Goal: Task Accomplishment & Management: Manage account settings

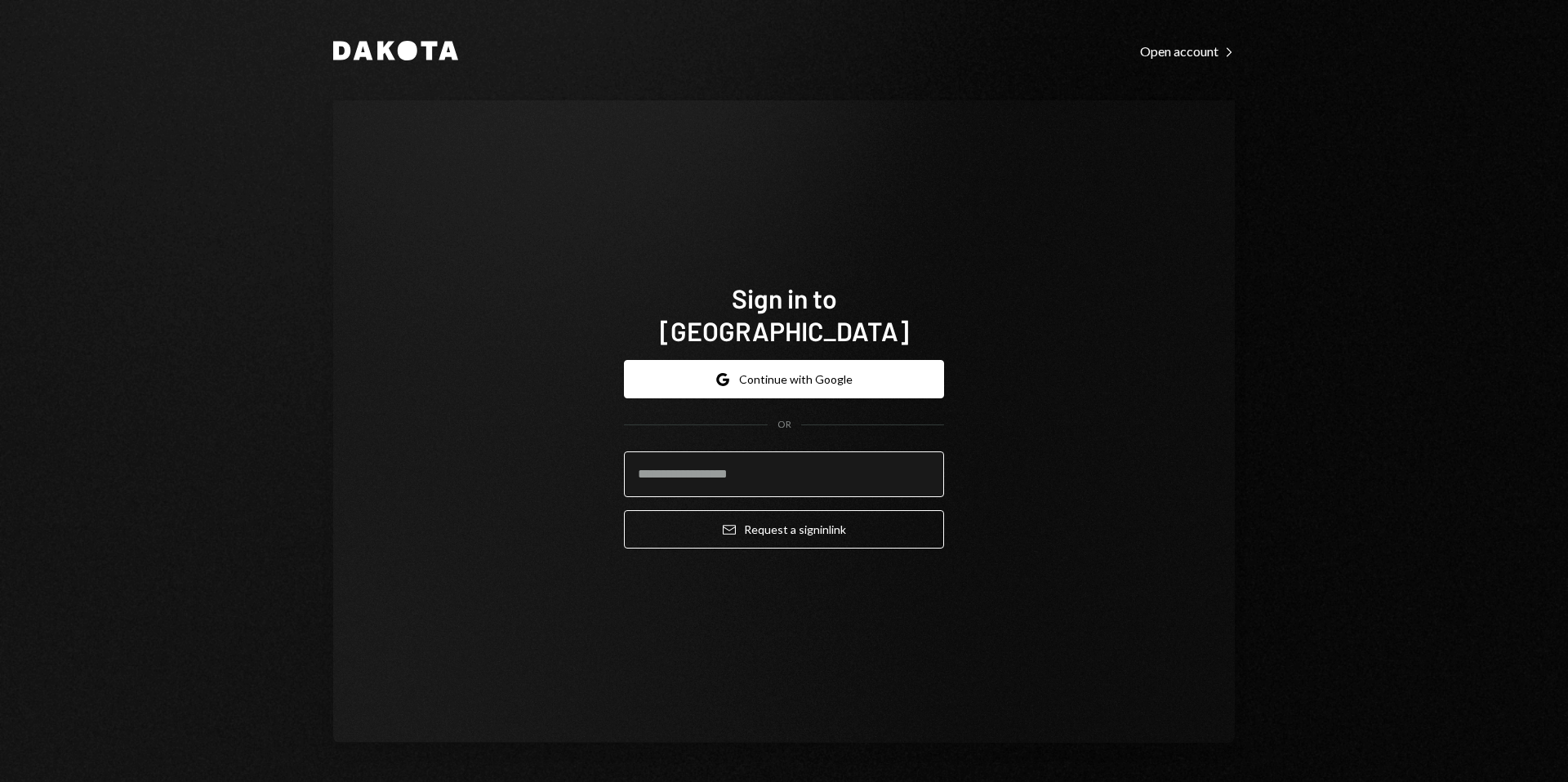
click at [781, 467] on input "email" at bounding box center [784, 474] width 320 height 46
click at [729, 464] on input "email" at bounding box center [784, 474] width 320 height 46
paste input "**********"
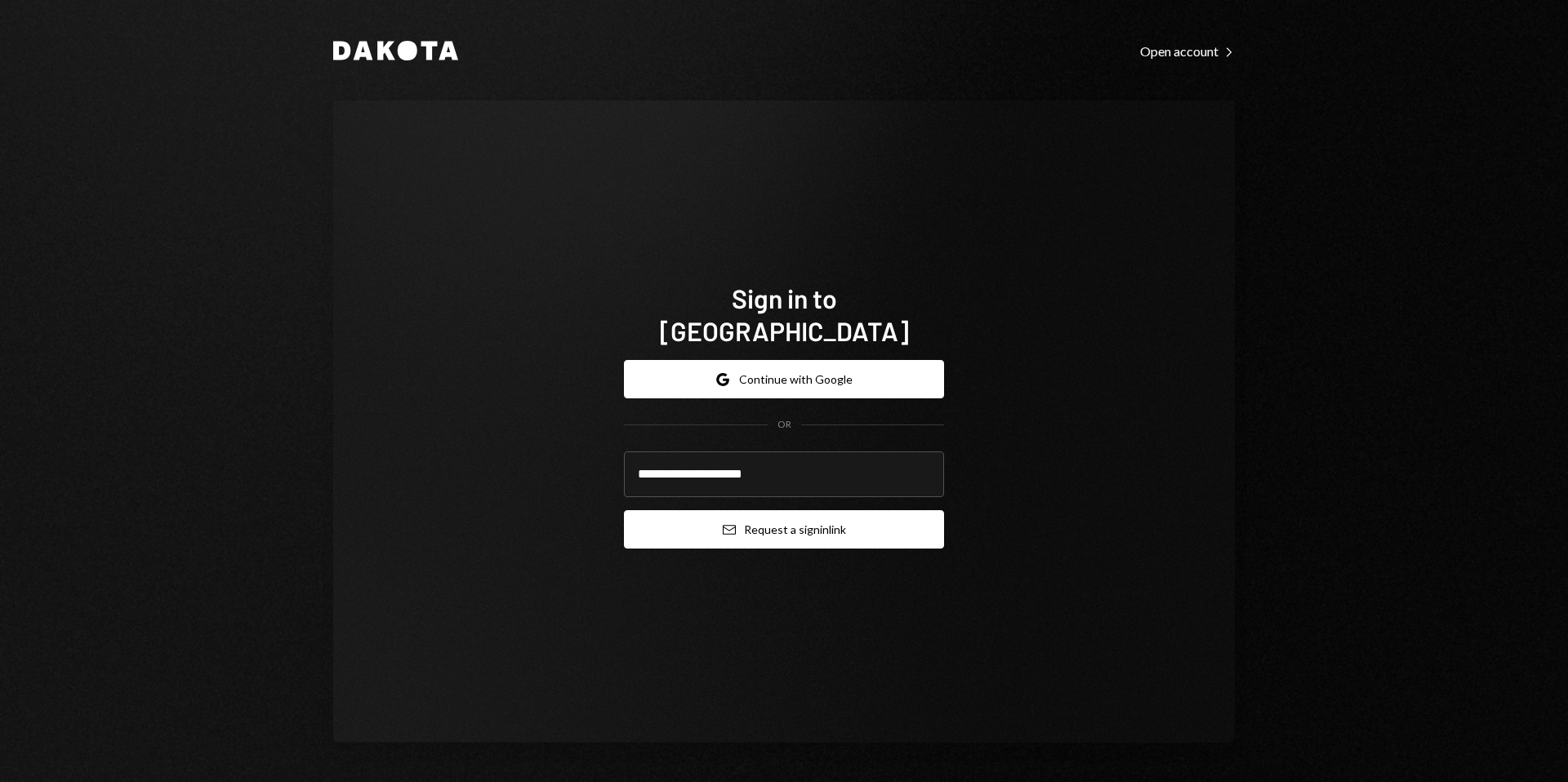
type input "**********"
click at [654, 522] on button "Email Request a sign in link" at bounding box center [784, 529] width 320 height 38
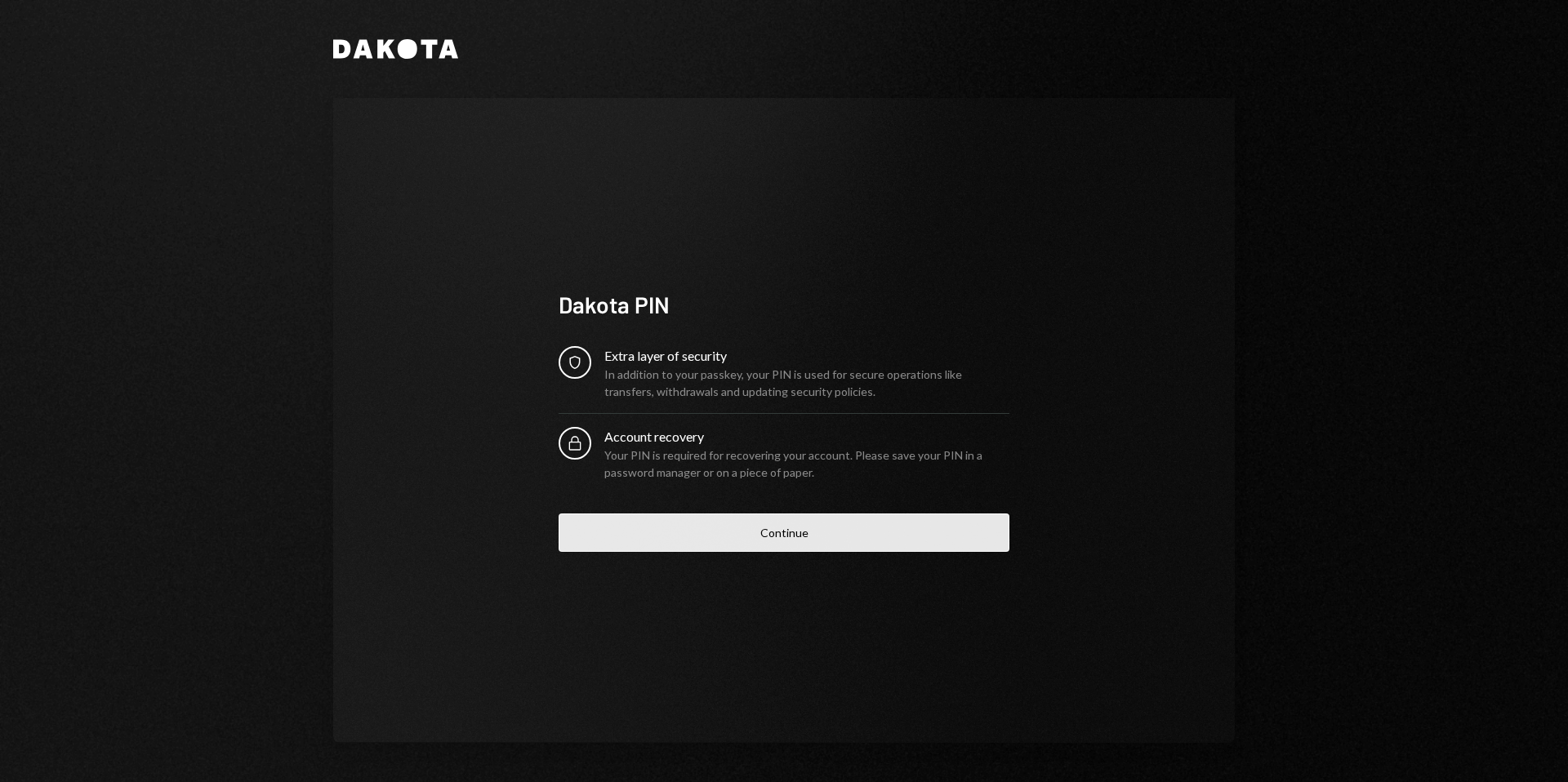
click at [662, 532] on button "Continue" at bounding box center [784, 532] width 451 height 38
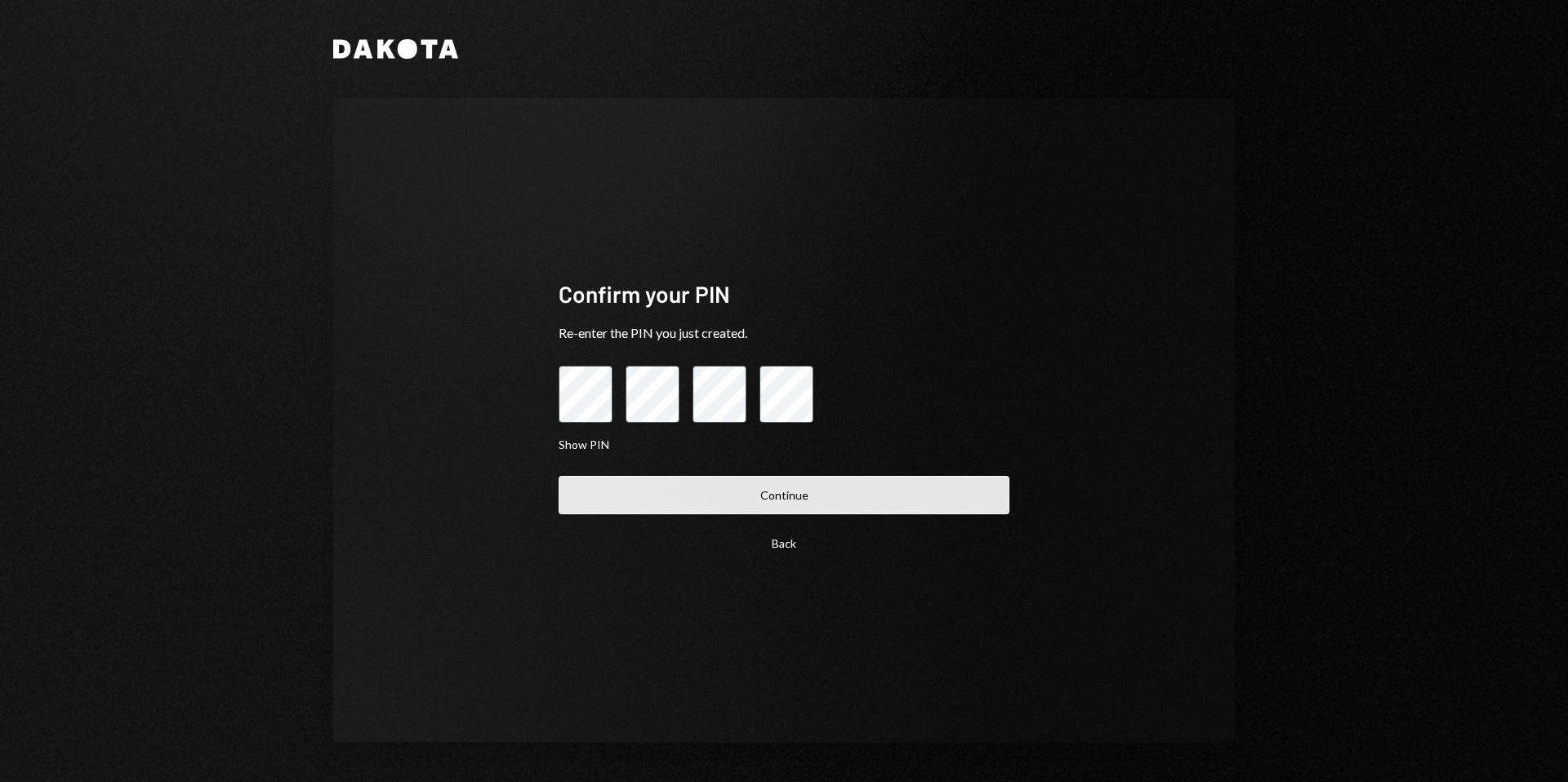
click at [745, 498] on button "Continue" at bounding box center [784, 495] width 451 height 38
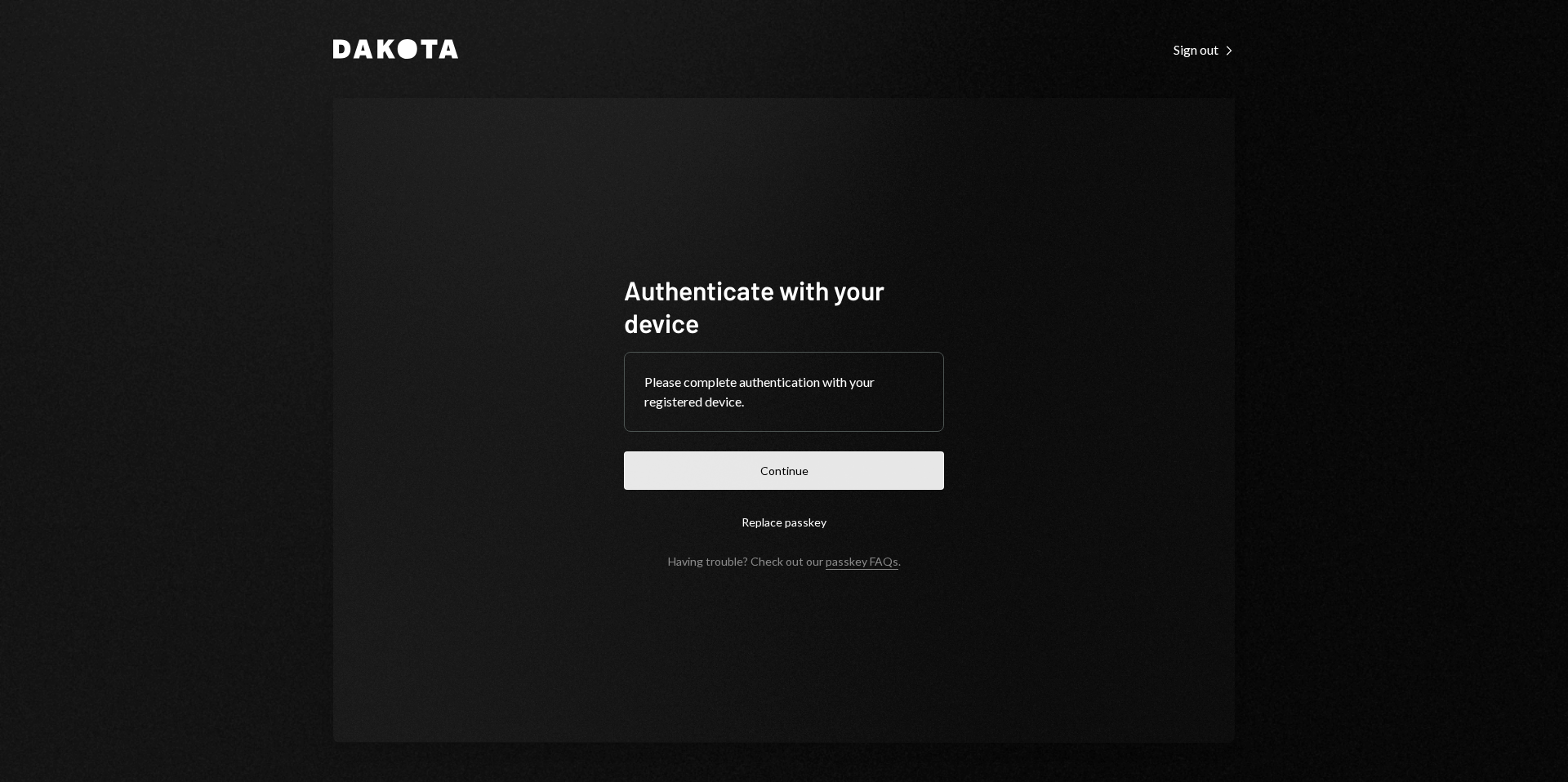
click at [779, 475] on button "Continue" at bounding box center [784, 471] width 320 height 38
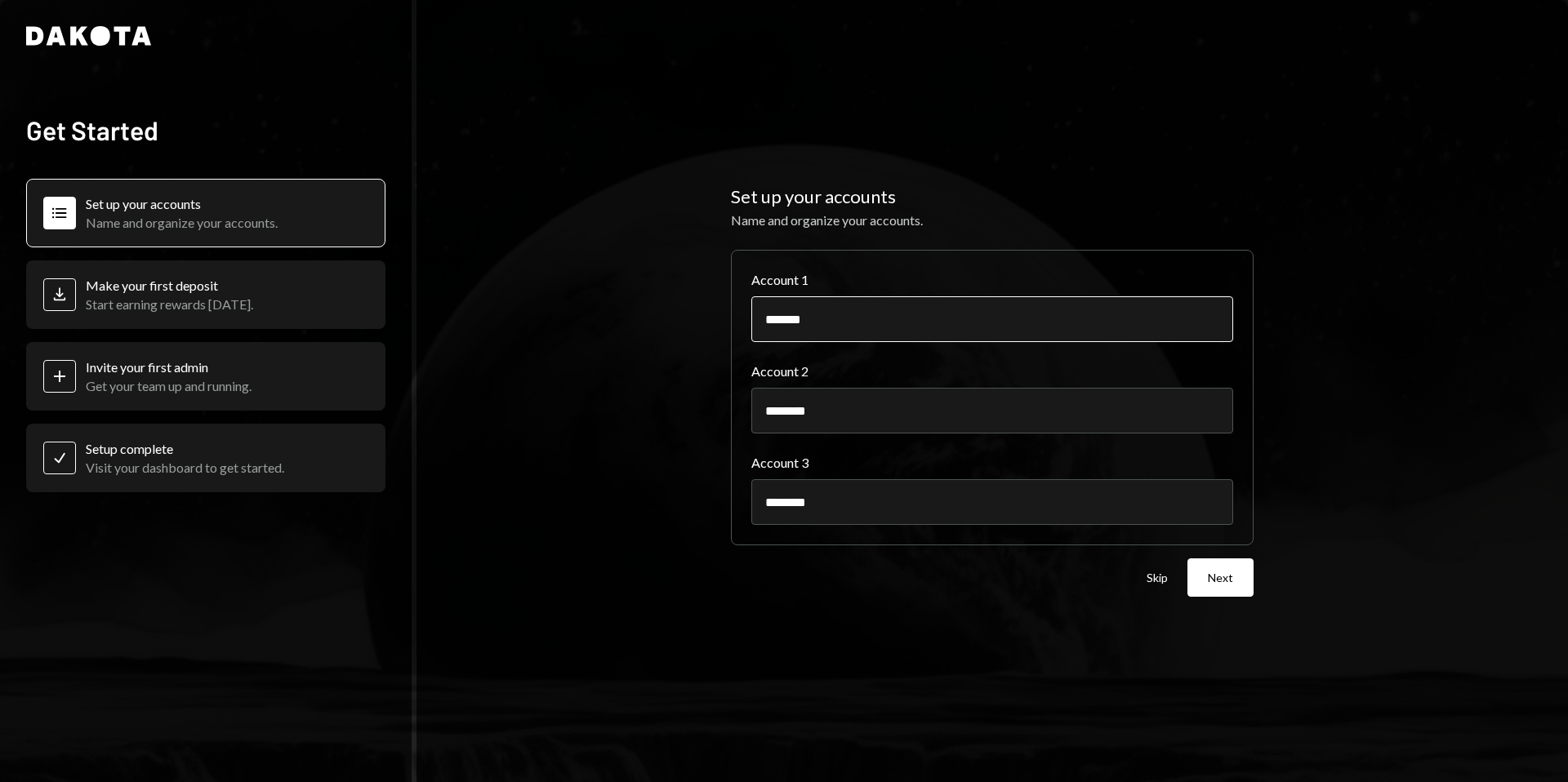
click at [872, 330] on input "*******" at bounding box center [992, 319] width 482 height 46
click at [264, 285] on div "Deposit Make your first deposit Start earning rewards today." at bounding box center [206, 295] width 359 height 69
click at [212, 394] on div "Plus Invite your first admin Get your team up and running." at bounding box center [206, 377] width 359 height 69
click at [1154, 578] on button "Skip" at bounding box center [1156, 577] width 21 height 15
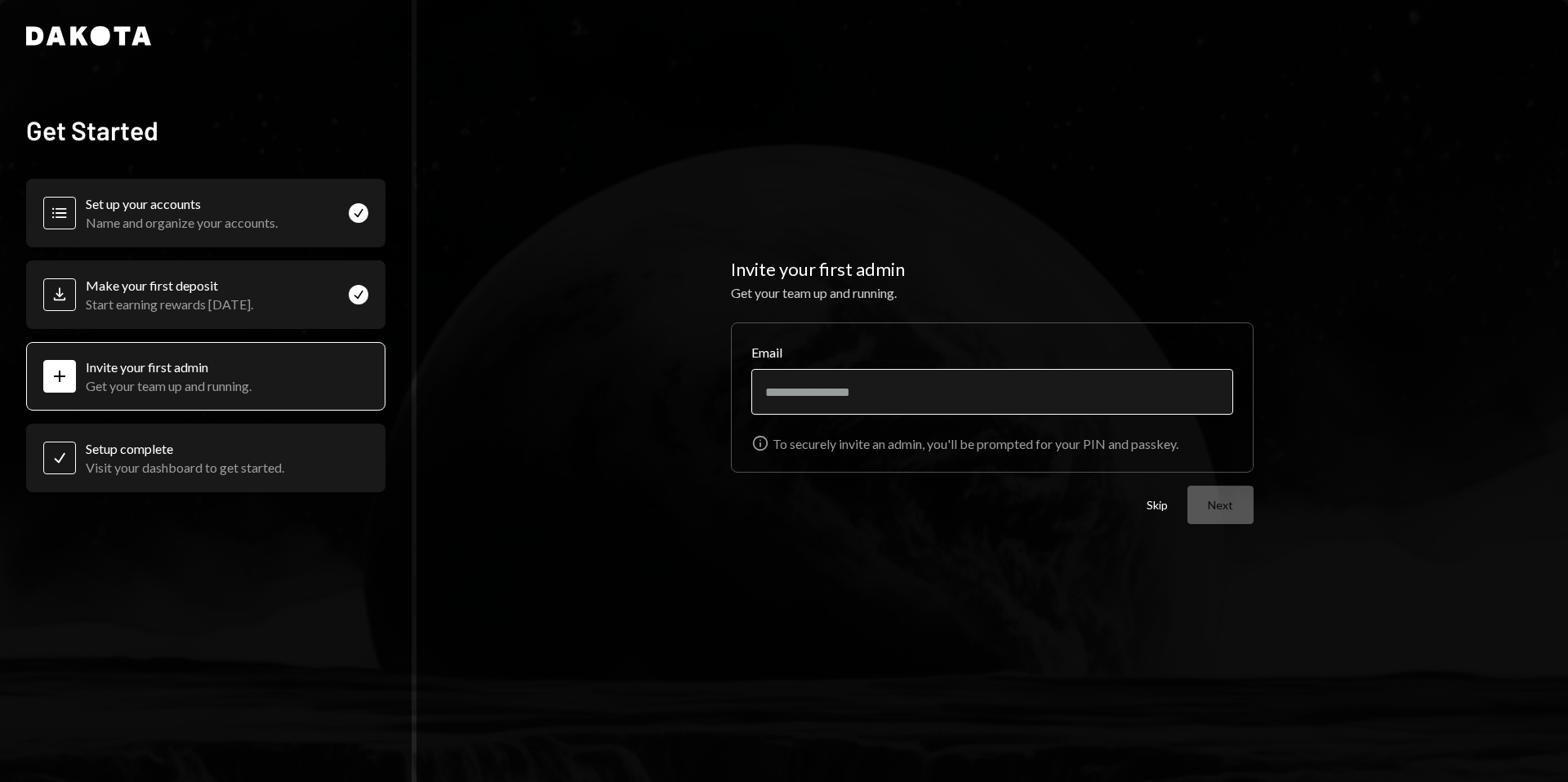
click at [895, 390] on input "Email" at bounding box center [992, 392] width 482 height 46
type input "**********"
click at [1202, 506] on button "Next" at bounding box center [1219, 505] width 66 height 38
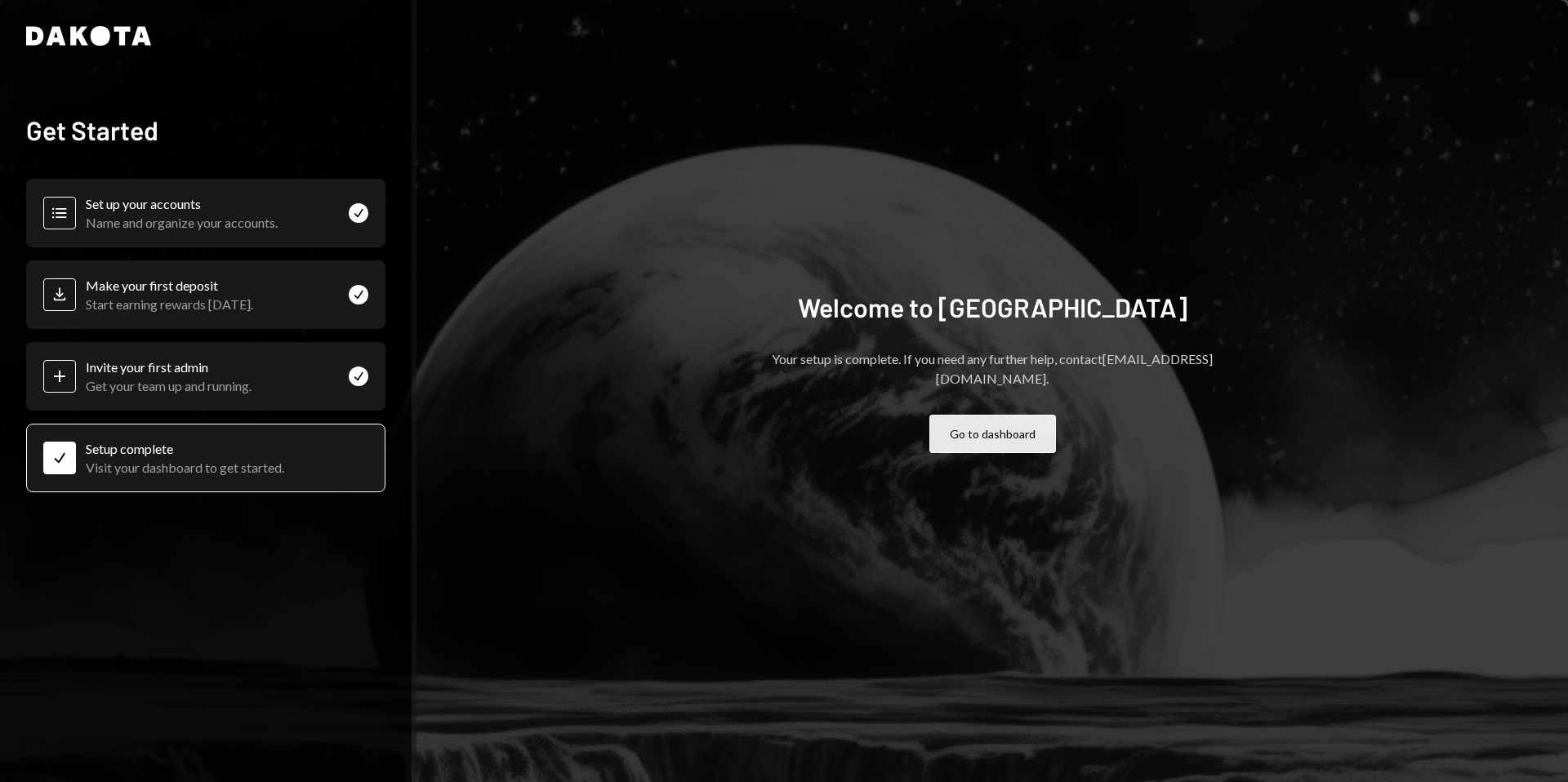
click at [956, 420] on button "Go to dashboard" at bounding box center [992, 434] width 127 height 38
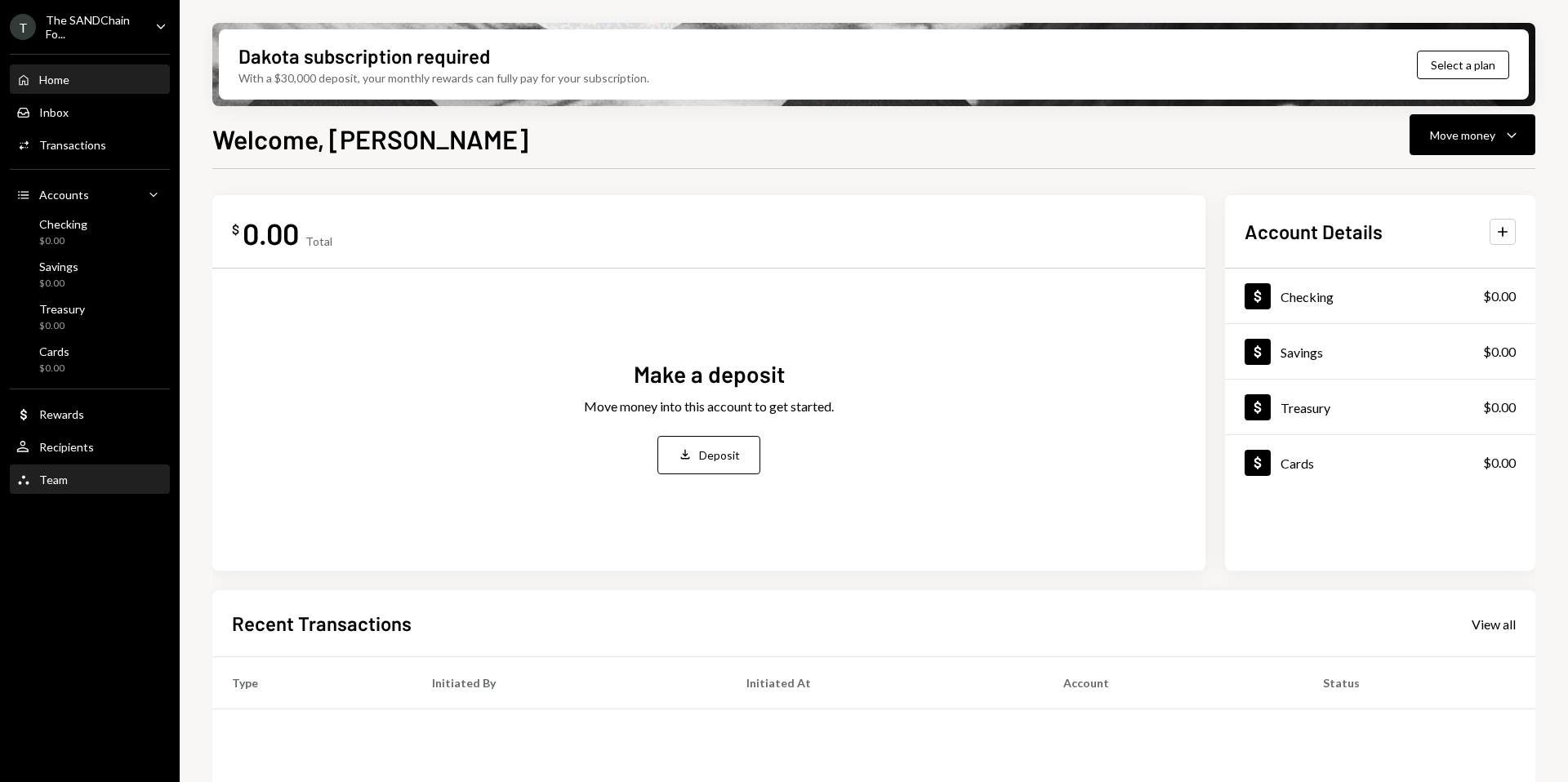
click at [72, 472] on div "Team Team" at bounding box center [90, 480] width 147 height 14
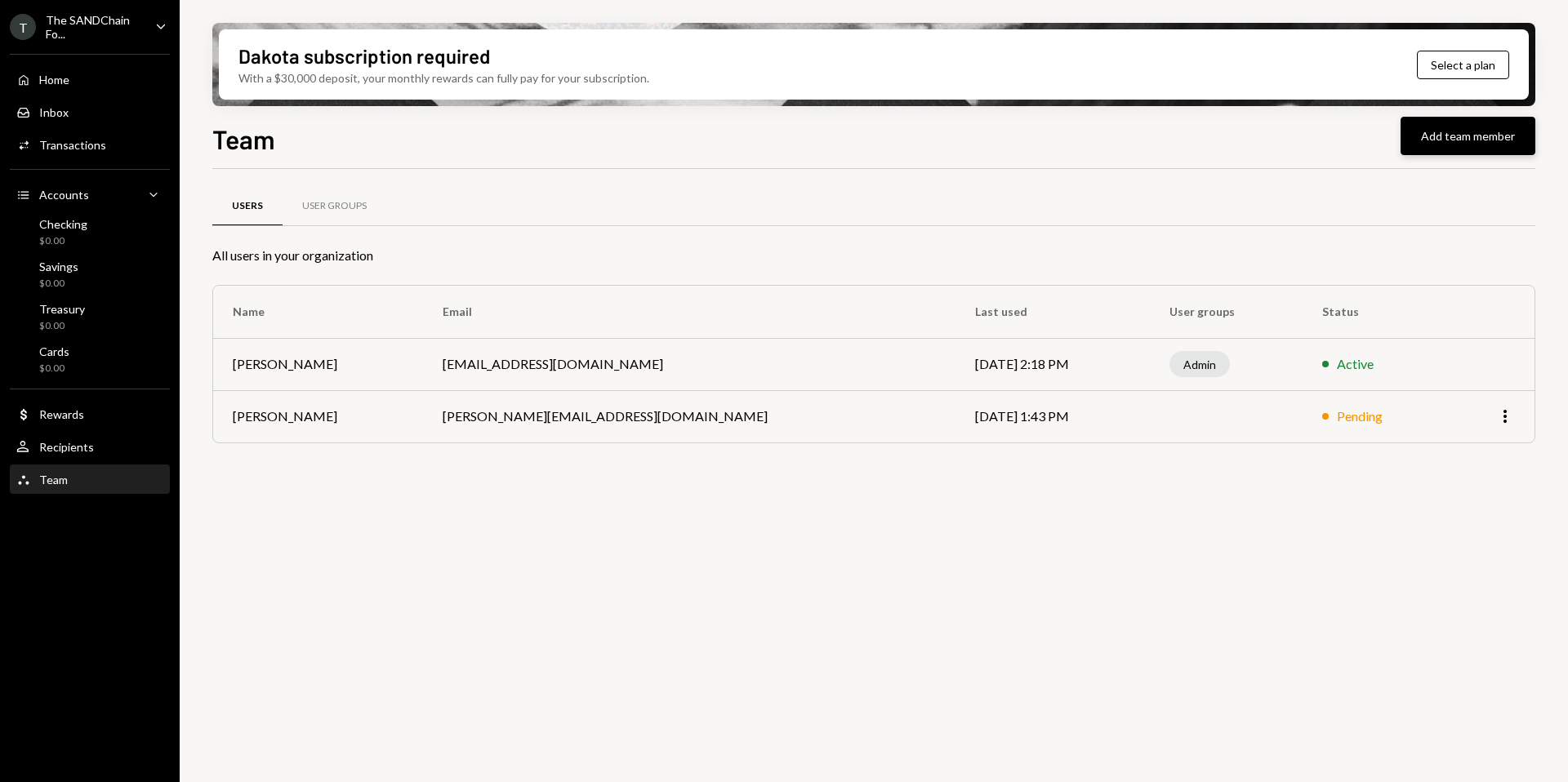
click at [1439, 140] on button "Add team member" at bounding box center [1468, 136] width 135 height 38
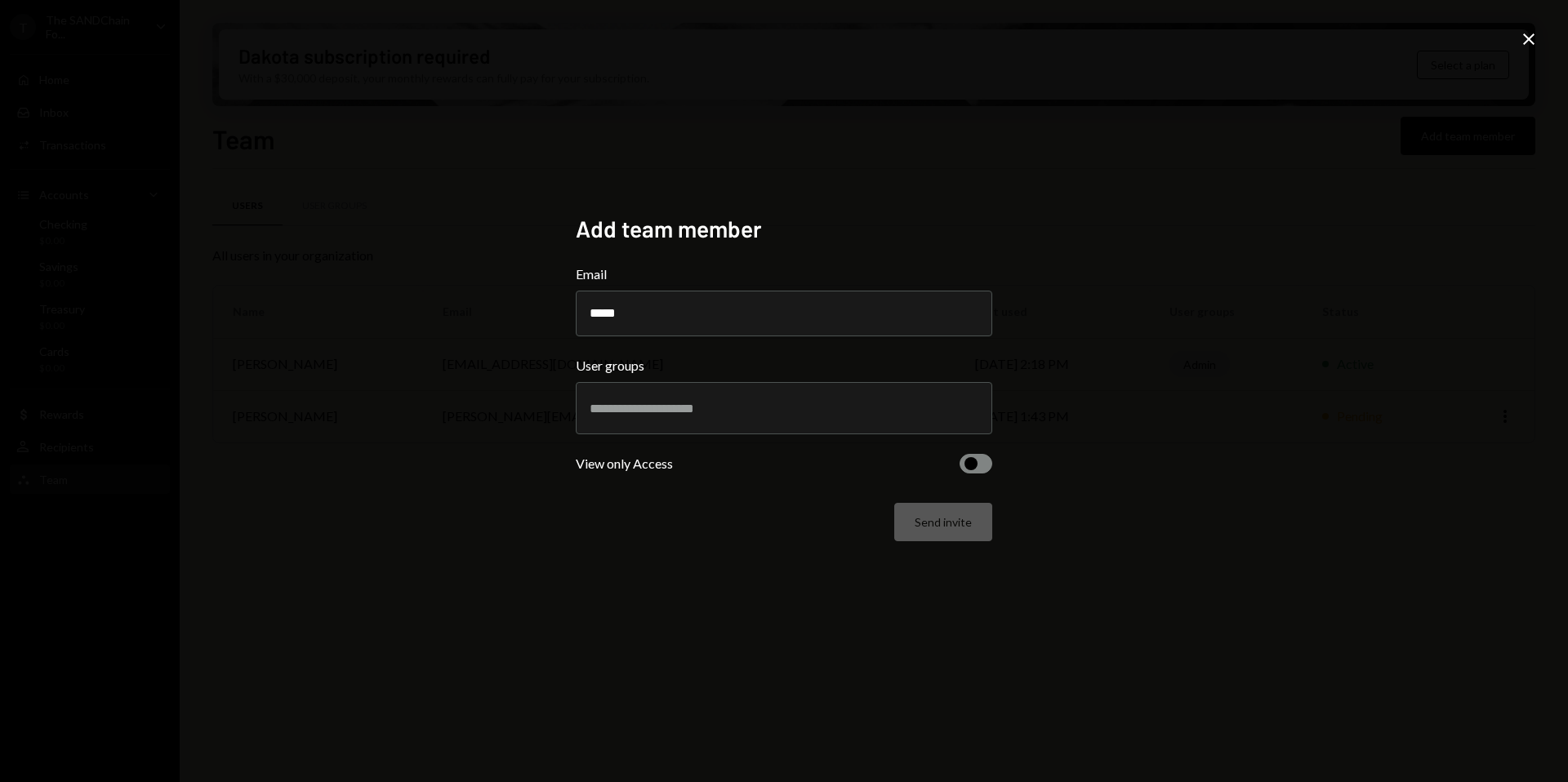
type input "**********"
click at [708, 412] on input "text" at bounding box center [783, 408] width 388 height 14
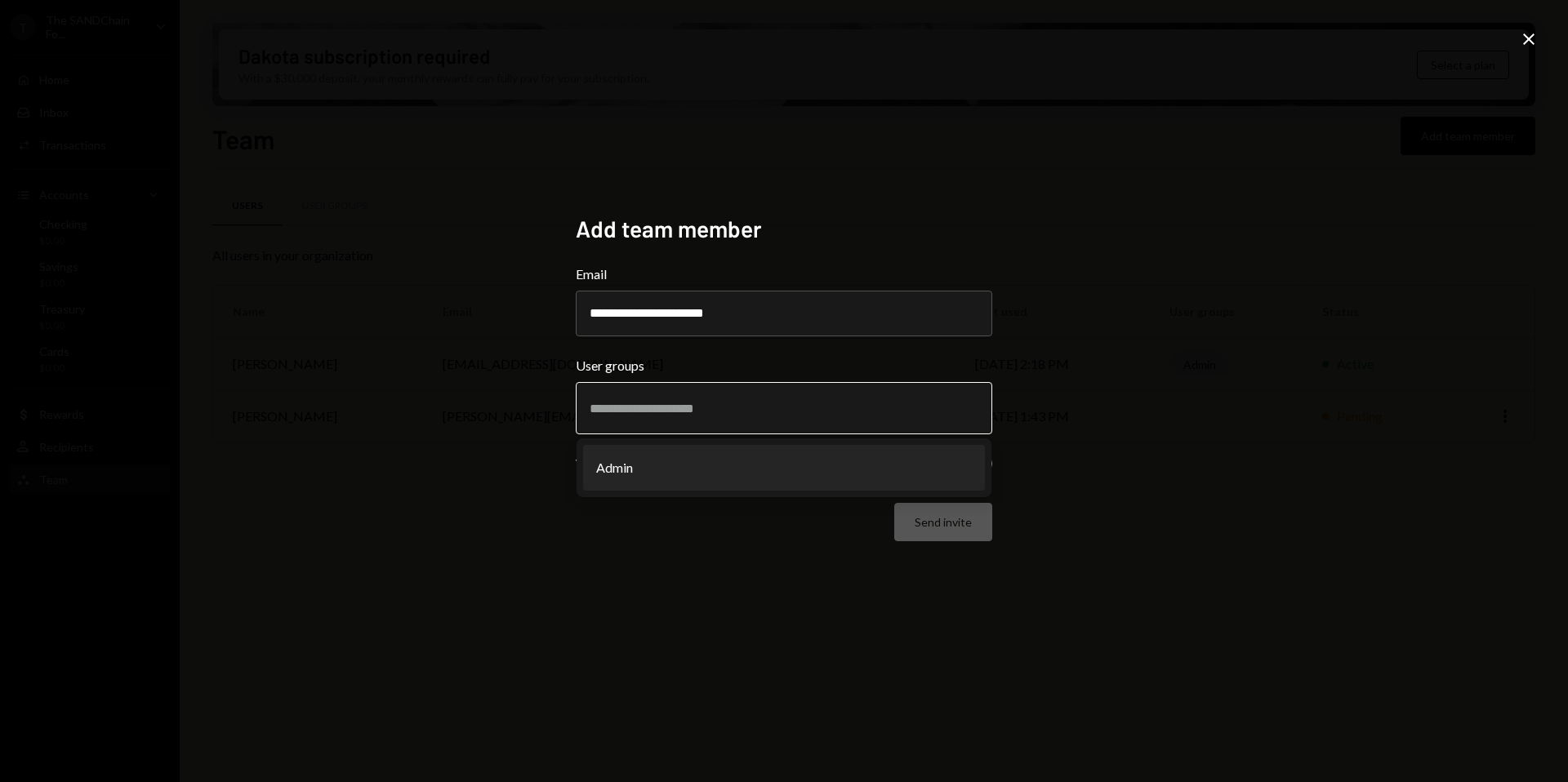
click at [687, 463] on li "Admin" at bounding box center [784, 468] width 402 height 46
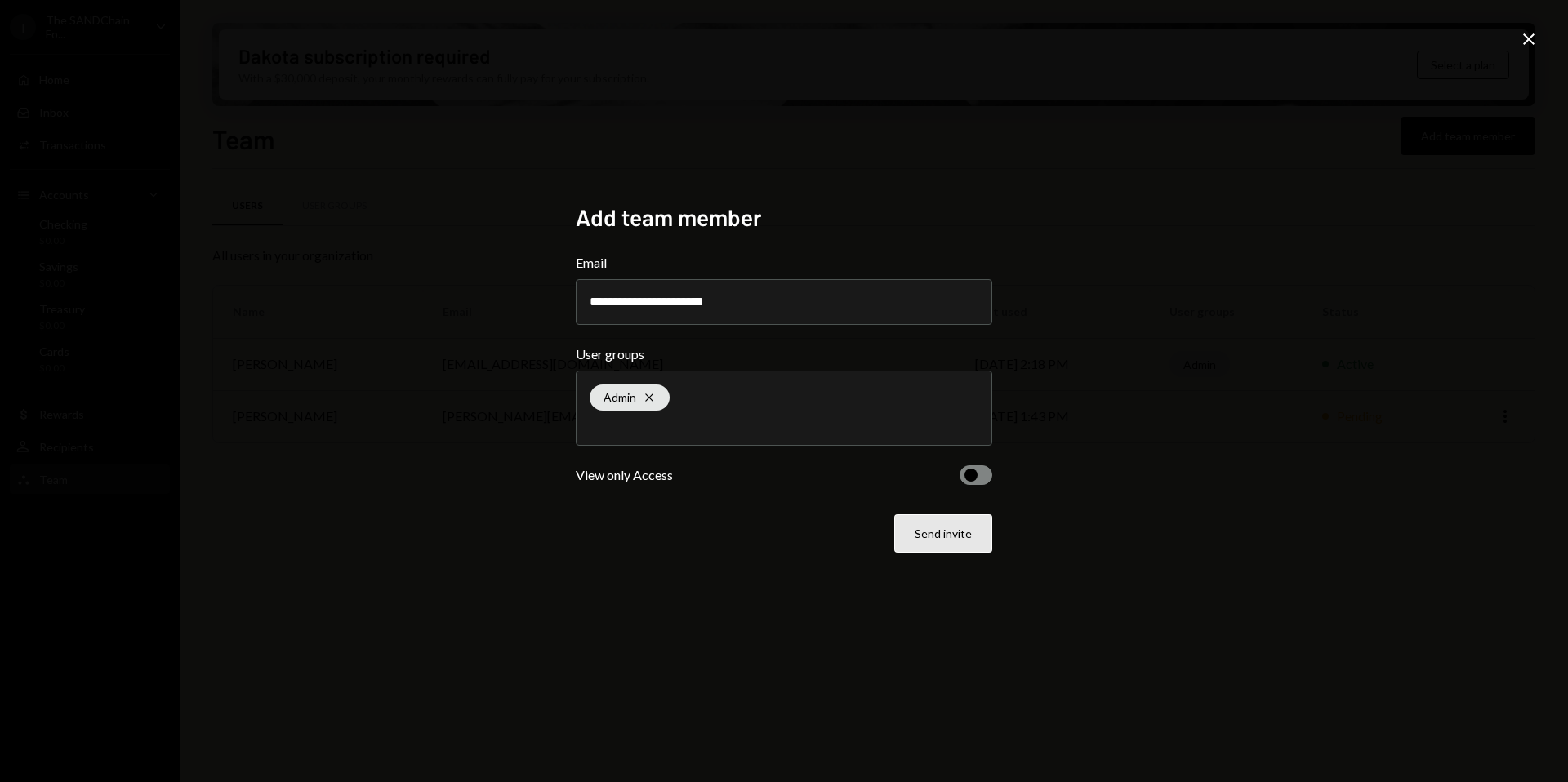
click at [933, 539] on button "Send invite" at bounding box center [943, 533] width 98 height 38
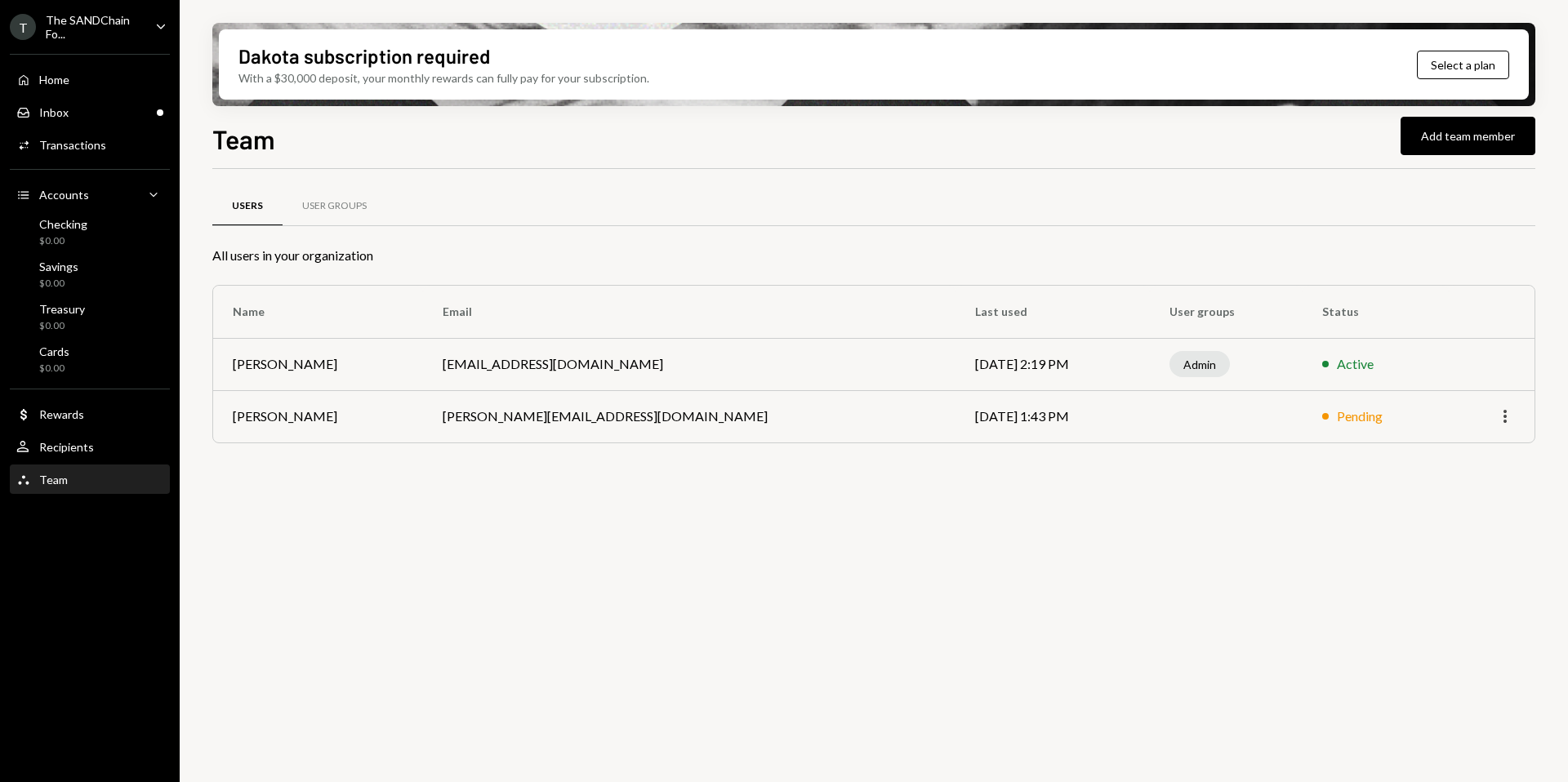
click at [1502, 424] on icon "More" at bounding box center [1505, 416] width 20 height 20
click at [1219, 477] on div "Users User Groups All users in your organization Name Email Last used User grou…" at bounding box center [874, 485] width 1323 height 632
click at [334, 205] on div "User Groups" at bounding box center [334, 205] width 64 height 14
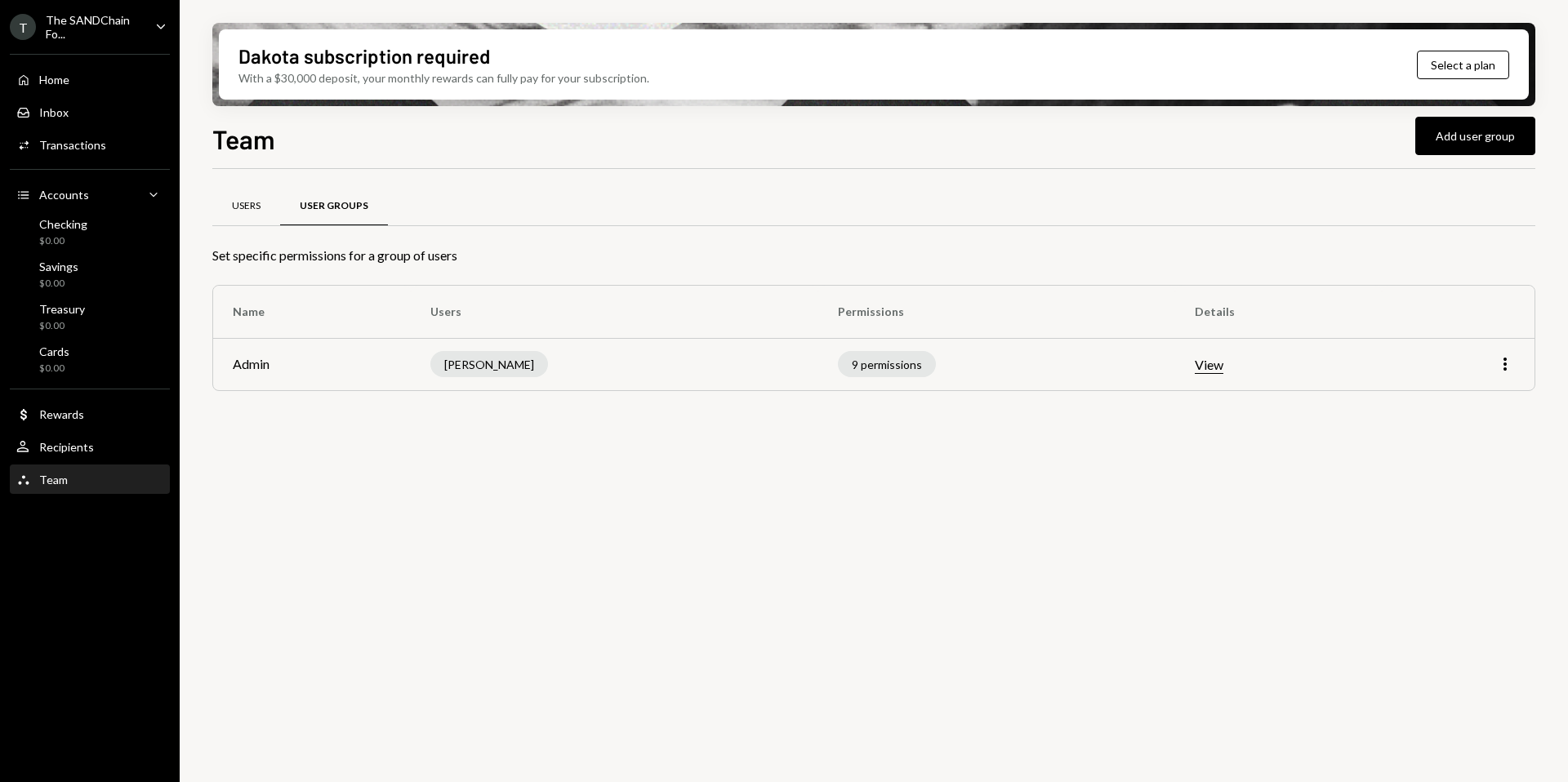
click at [236, 205] on div "Users" at bounding box center [246, 205] width 29 height 14
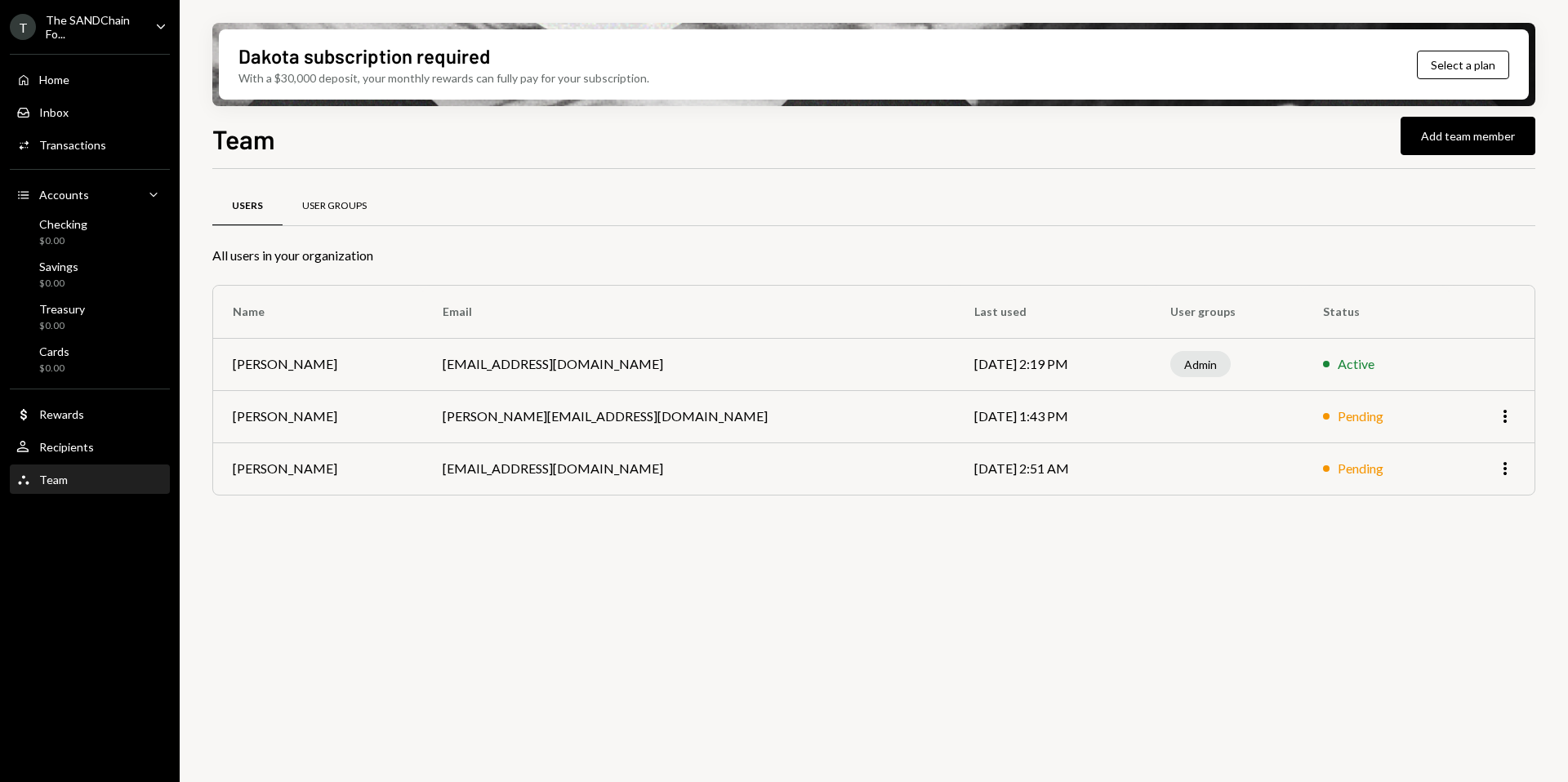
click at [331, 209] on div "User Groups" at bounding box center [334, 205] width 64 height 14
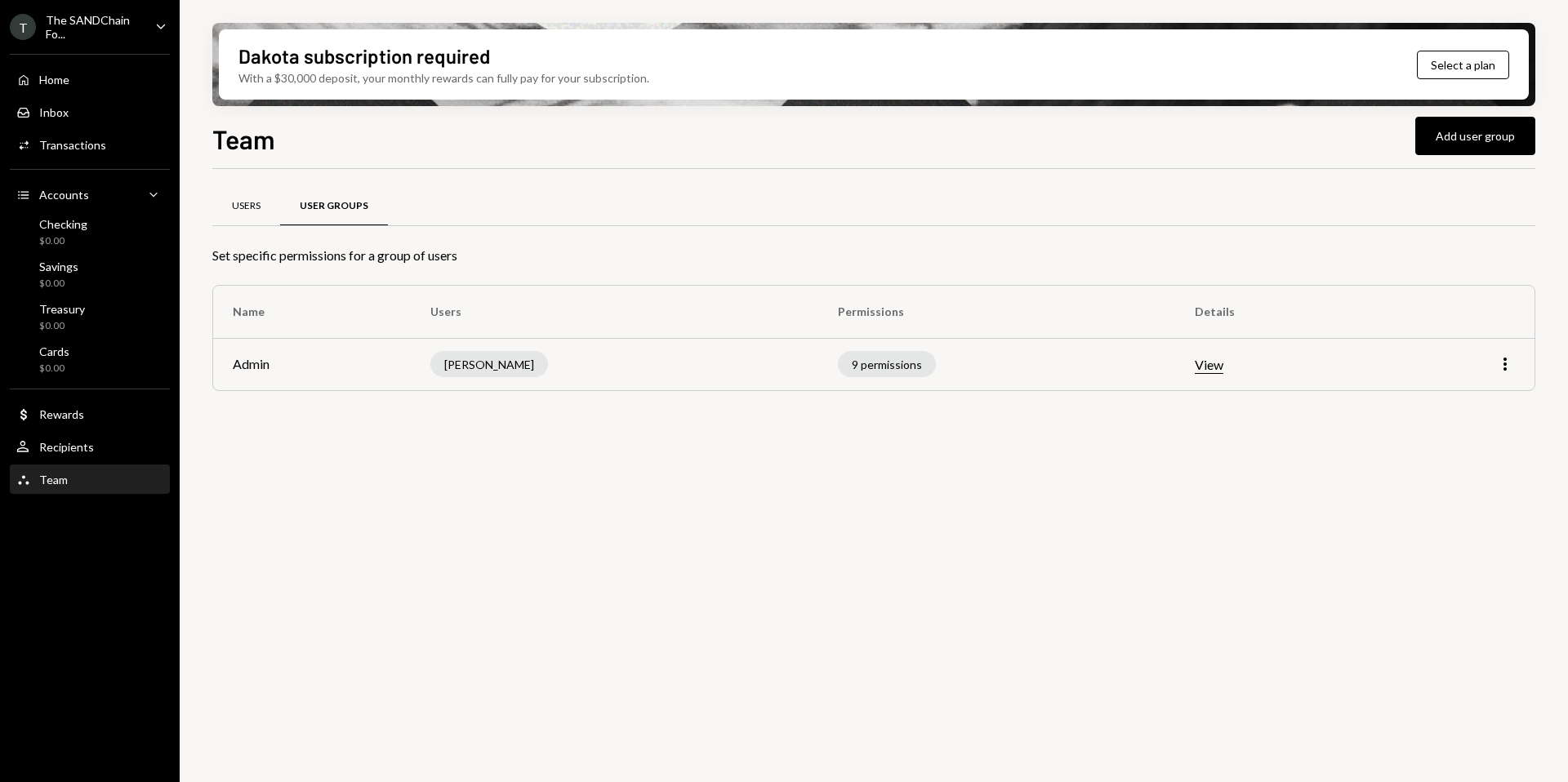
click at [245, 211] on div "Users" at bounding box center [246, 205] width 29 height 14
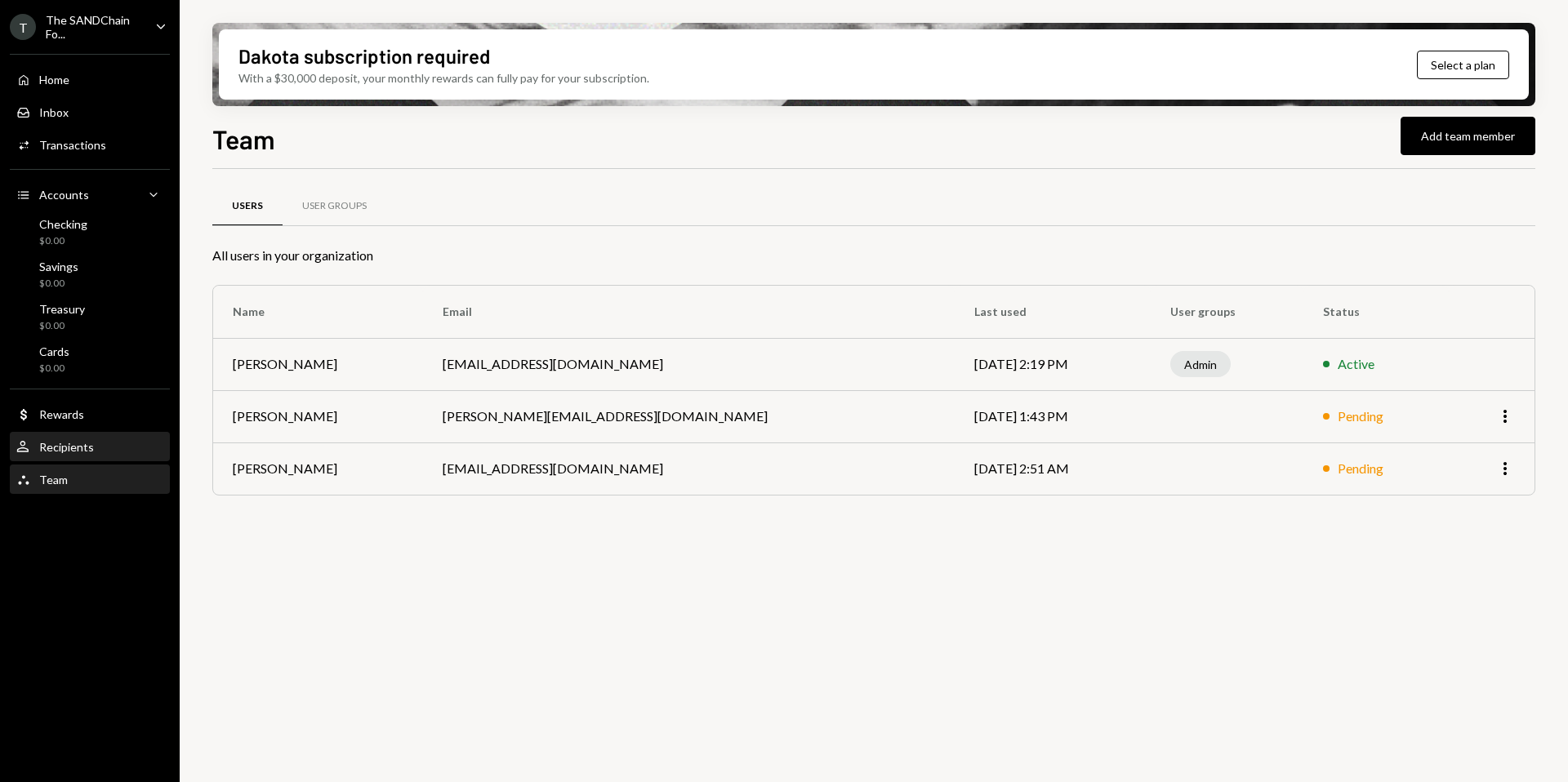
click at [87, 438] on div "User Recipients" at bounding box center [90, 447] width 147 height 28
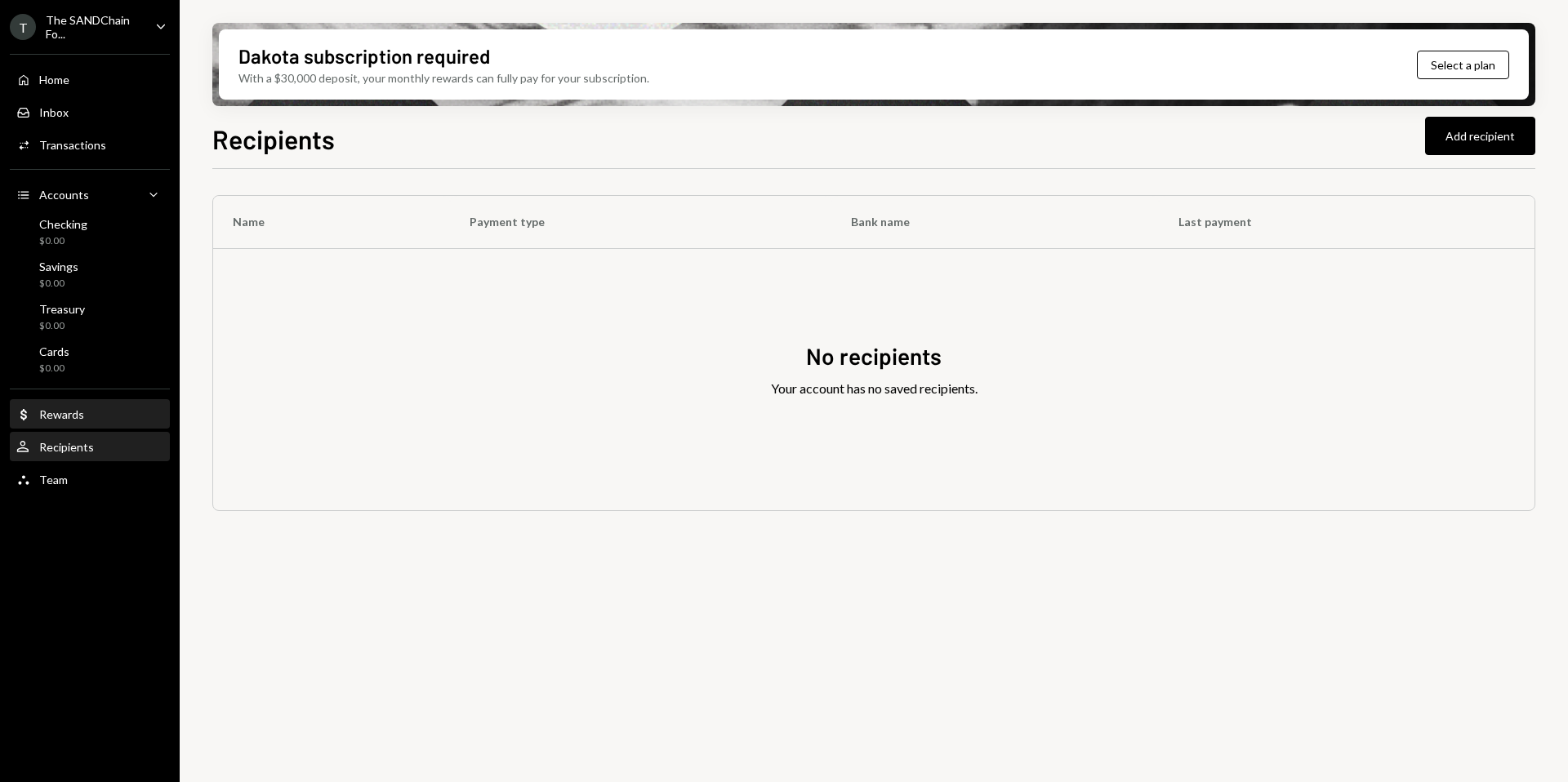
click at [84, 421] on div "Dollar Rewards" at bounding box center [90, 415] width 147 height 14
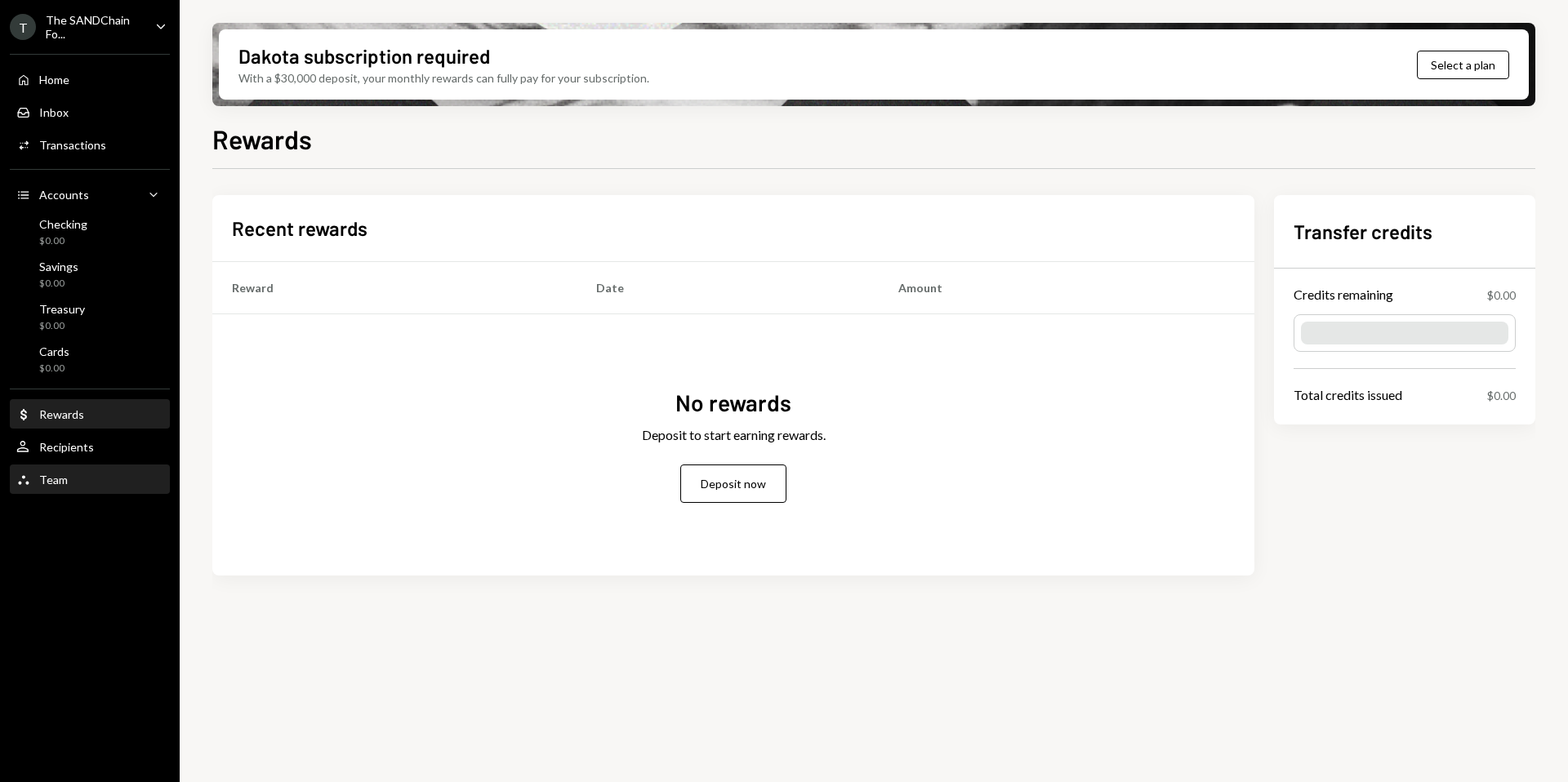
click at [86, 477] on div "Team Team" at bounding box center [90, 480] width 147 height 14
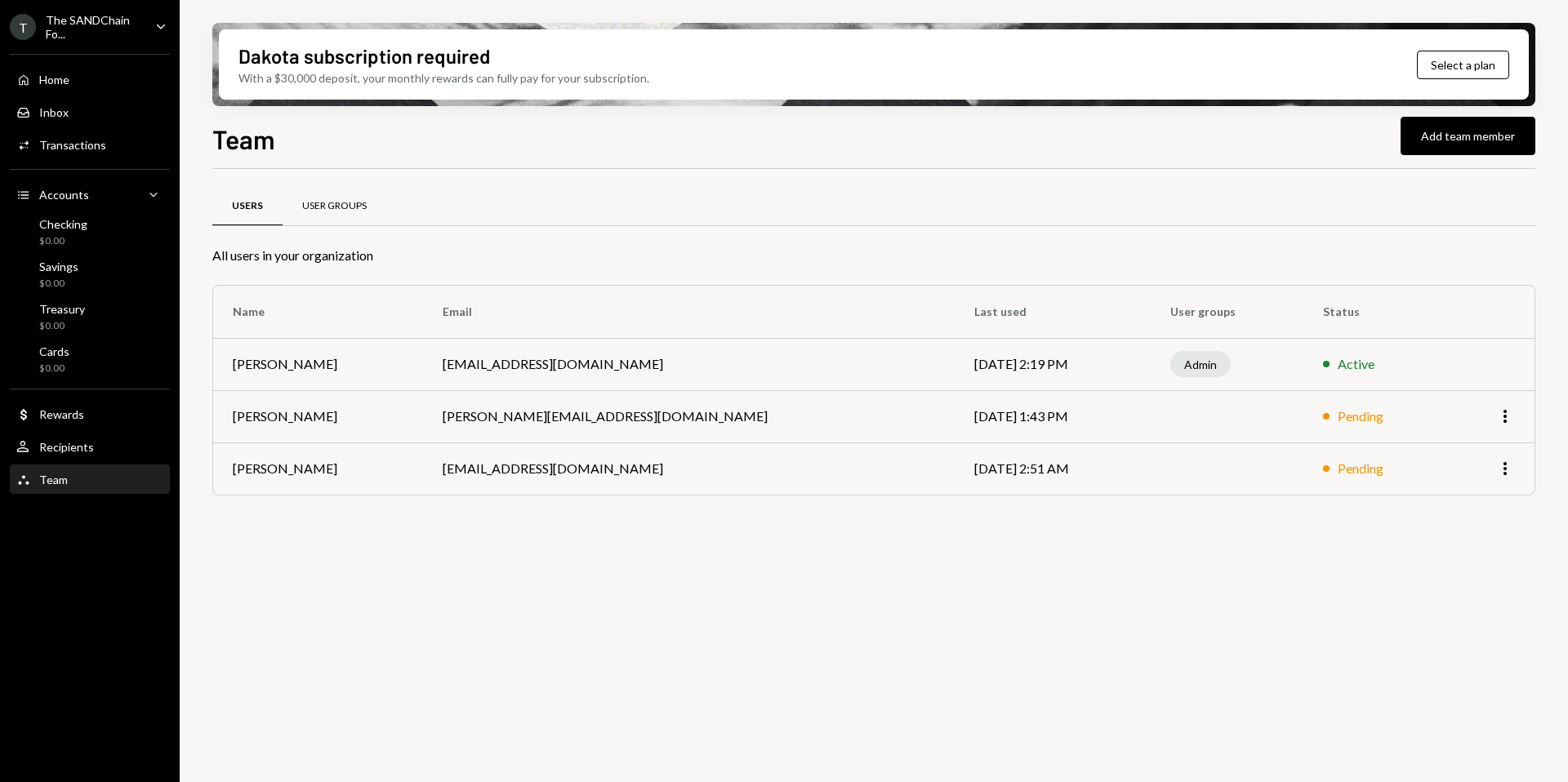
click at [326, 217] on div "User Groups" at bounding box center [334, 206] width 104 height 39
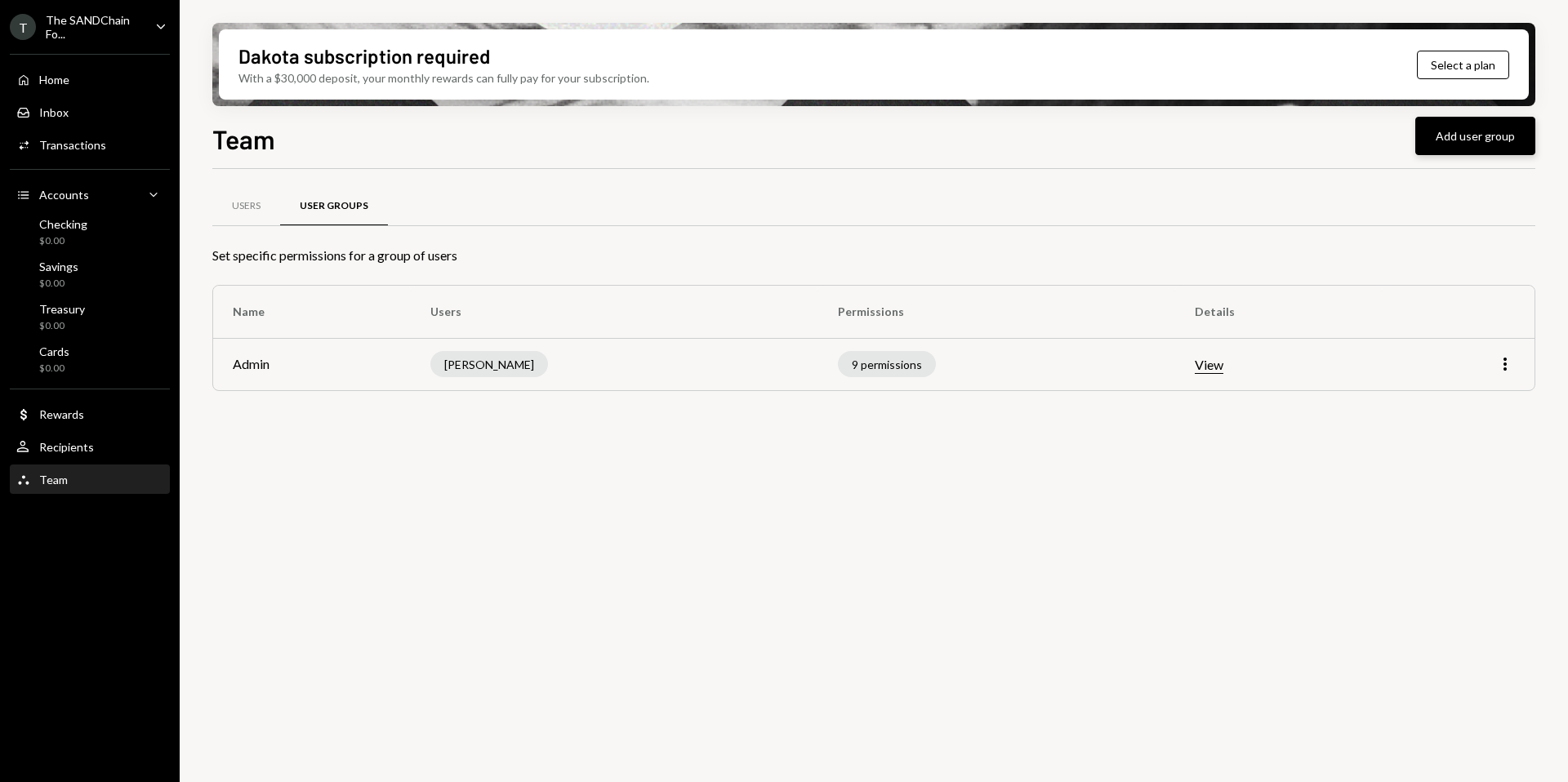
click at [1475, 137] on button "Add user group" at bounding box center [1475, 136] width 120 height 38
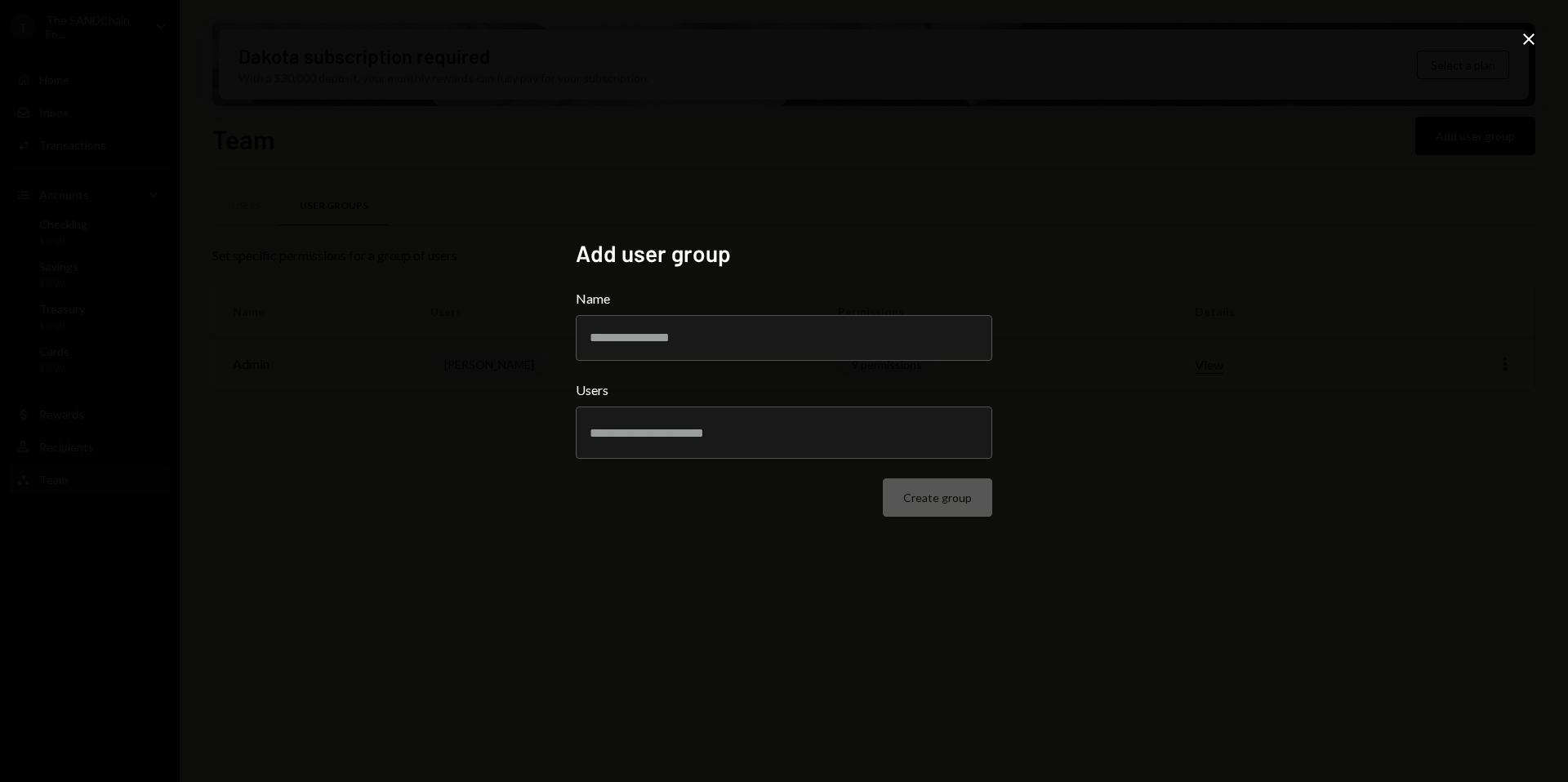
click at [798, 404] on div "Users" at bounding box center [784, 419] width 416 height 79
click at [765, 433] on input "text" at bounding box center [783, 433] width 388 height 14
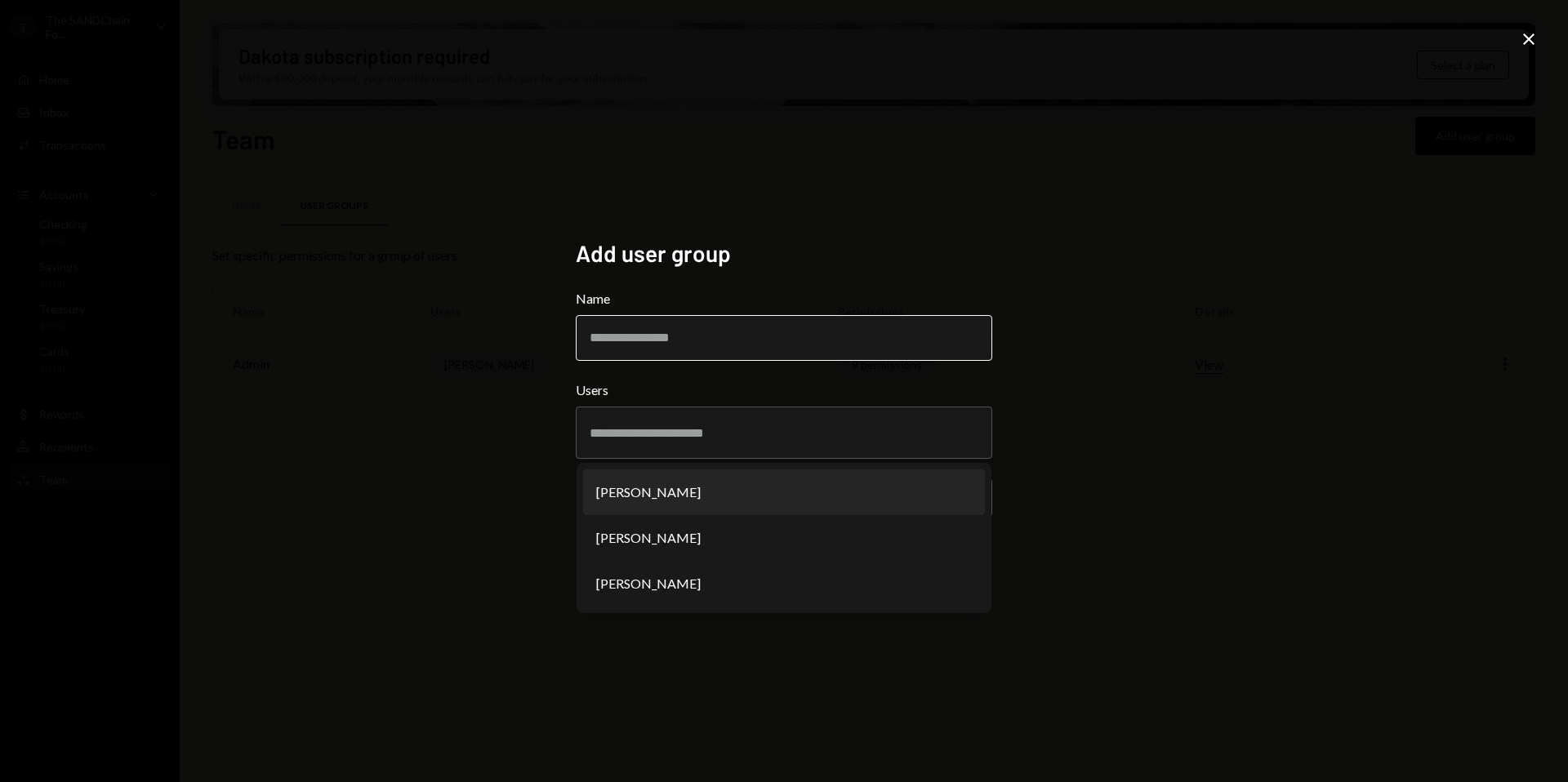
click at [710, 339] on input "Name" at bounding box center [784, 338] width 416 height 46
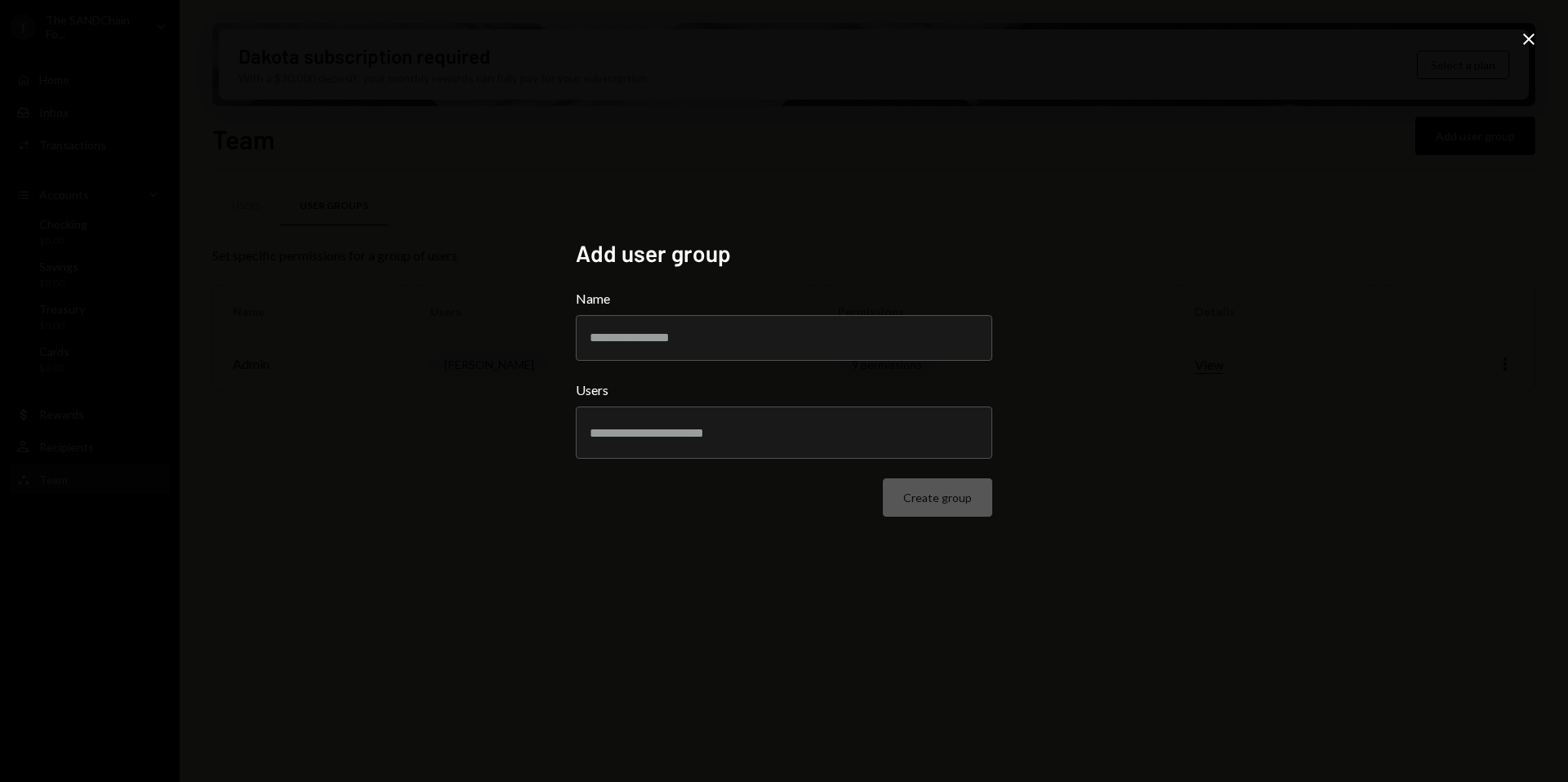
click at [1529, 43] on icon "Close" at bounding box center [1529, 39] width 20 height 20
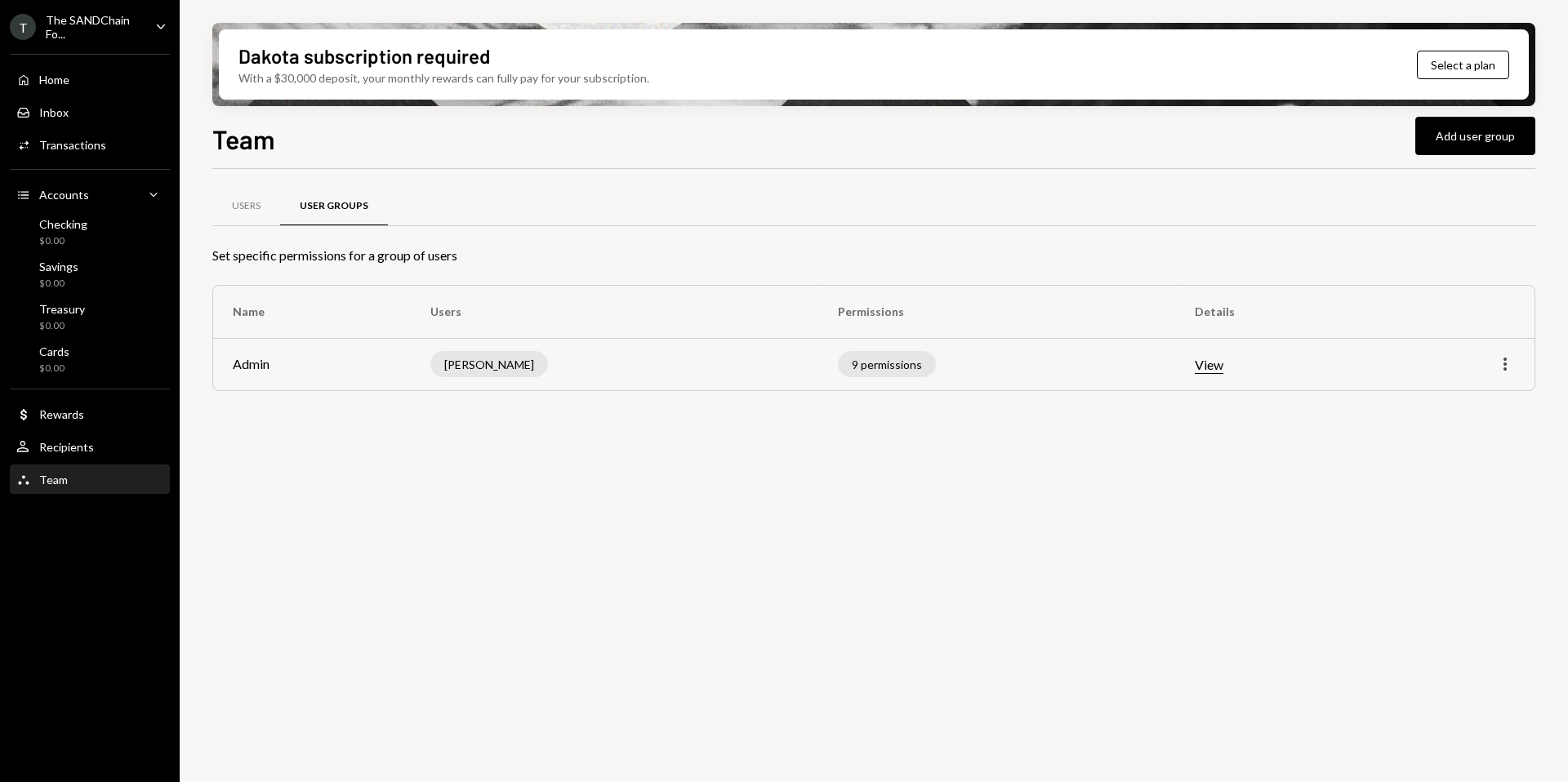
click at [1505, 356] on icon "More" at bounding box center [1505, 364] width 20 height 20
click at [1348, 415] on div "Users User Groups Set specific permissions for a group of users Name Users Perm…" at bounding box center [874, 310] width 1323 height 229
click at [64, 445] on div "Recipients" at bounding box center [66, 446] width 54 height 14
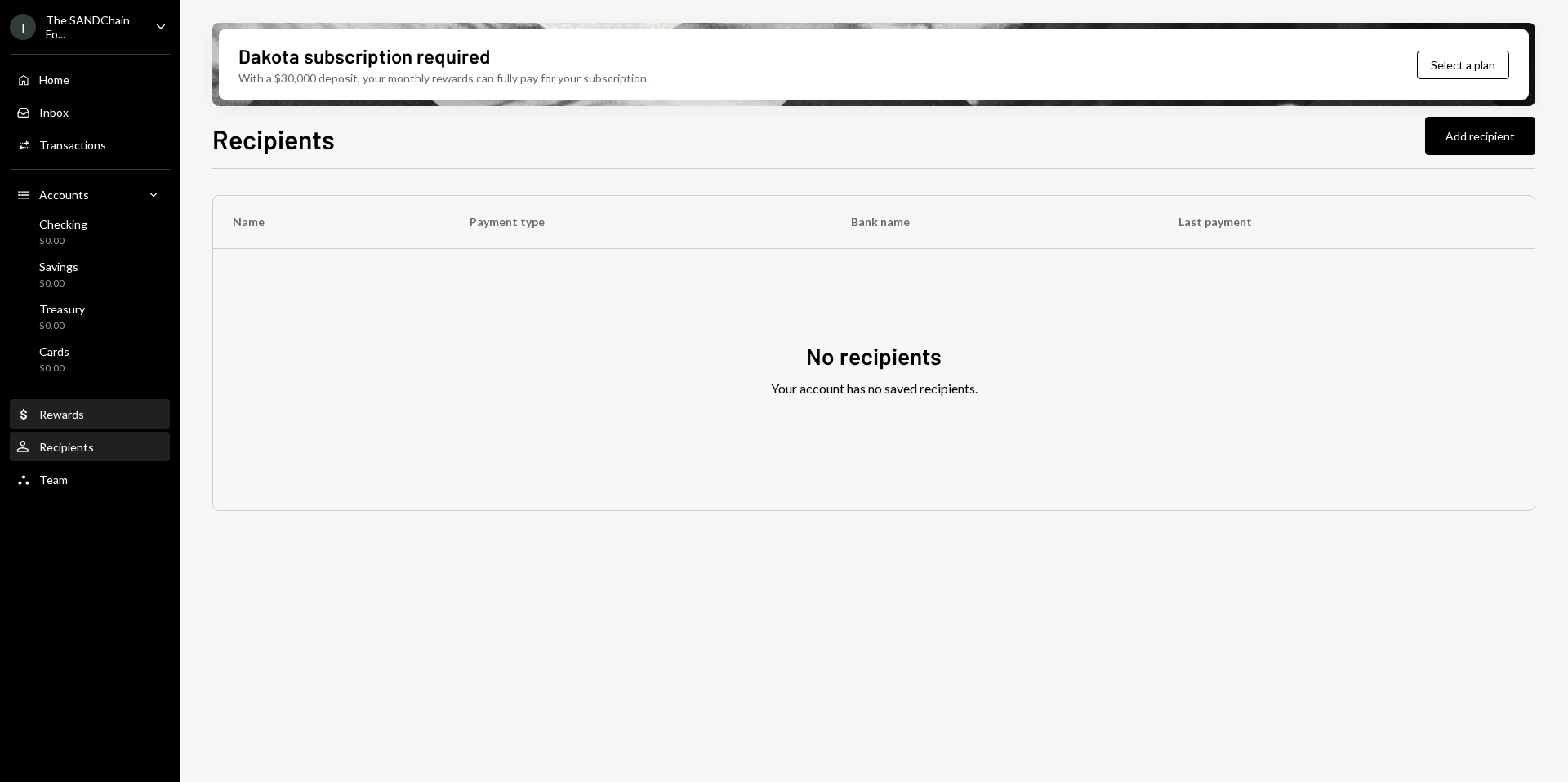
click at [61, 403] on div "Dollar Rewards" at bounding box center [90, 415] width 147 height 28
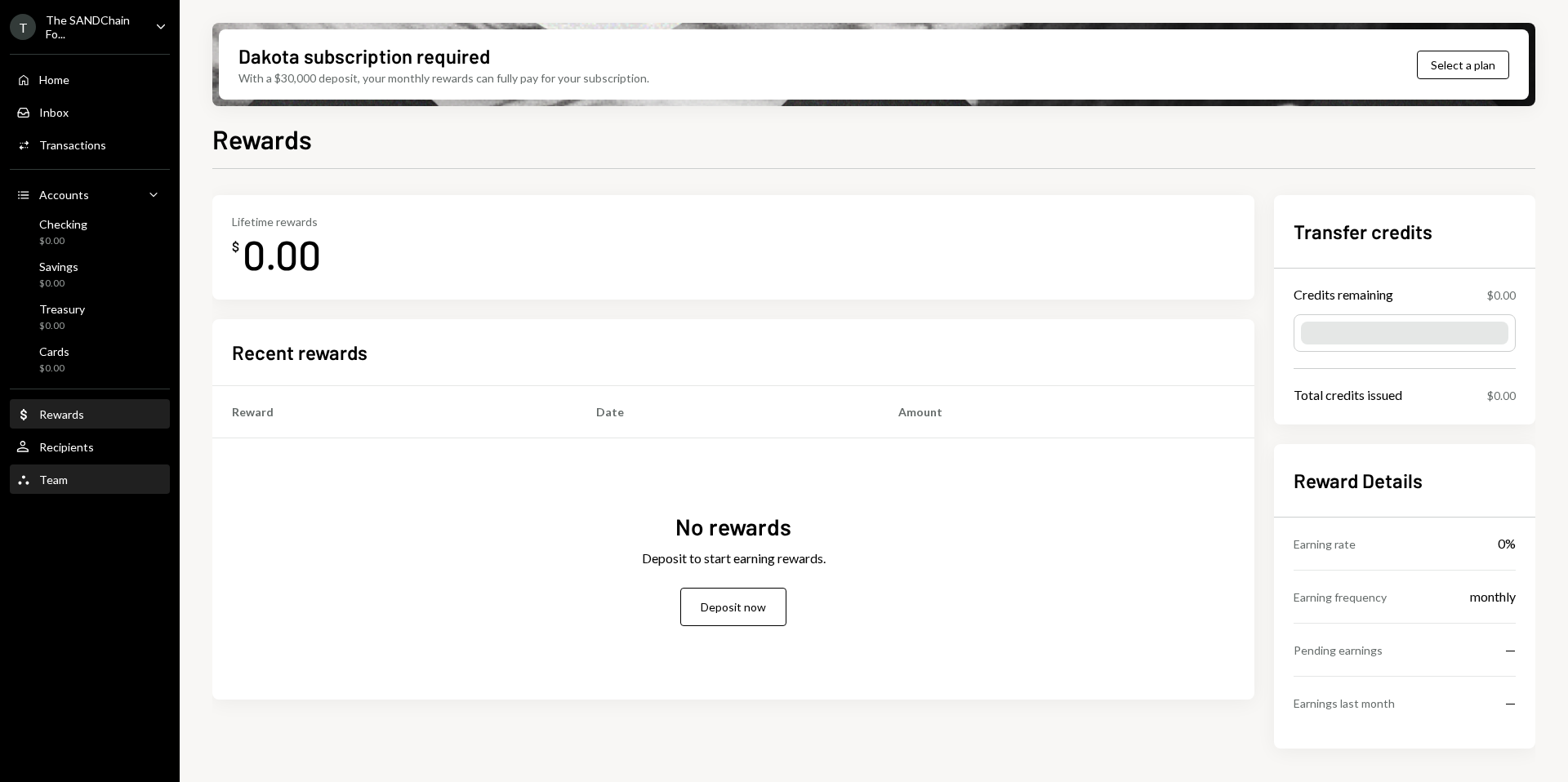
click at [79, 484] on div "Team Team" at bounding box center [90, 480] width 147 height 14
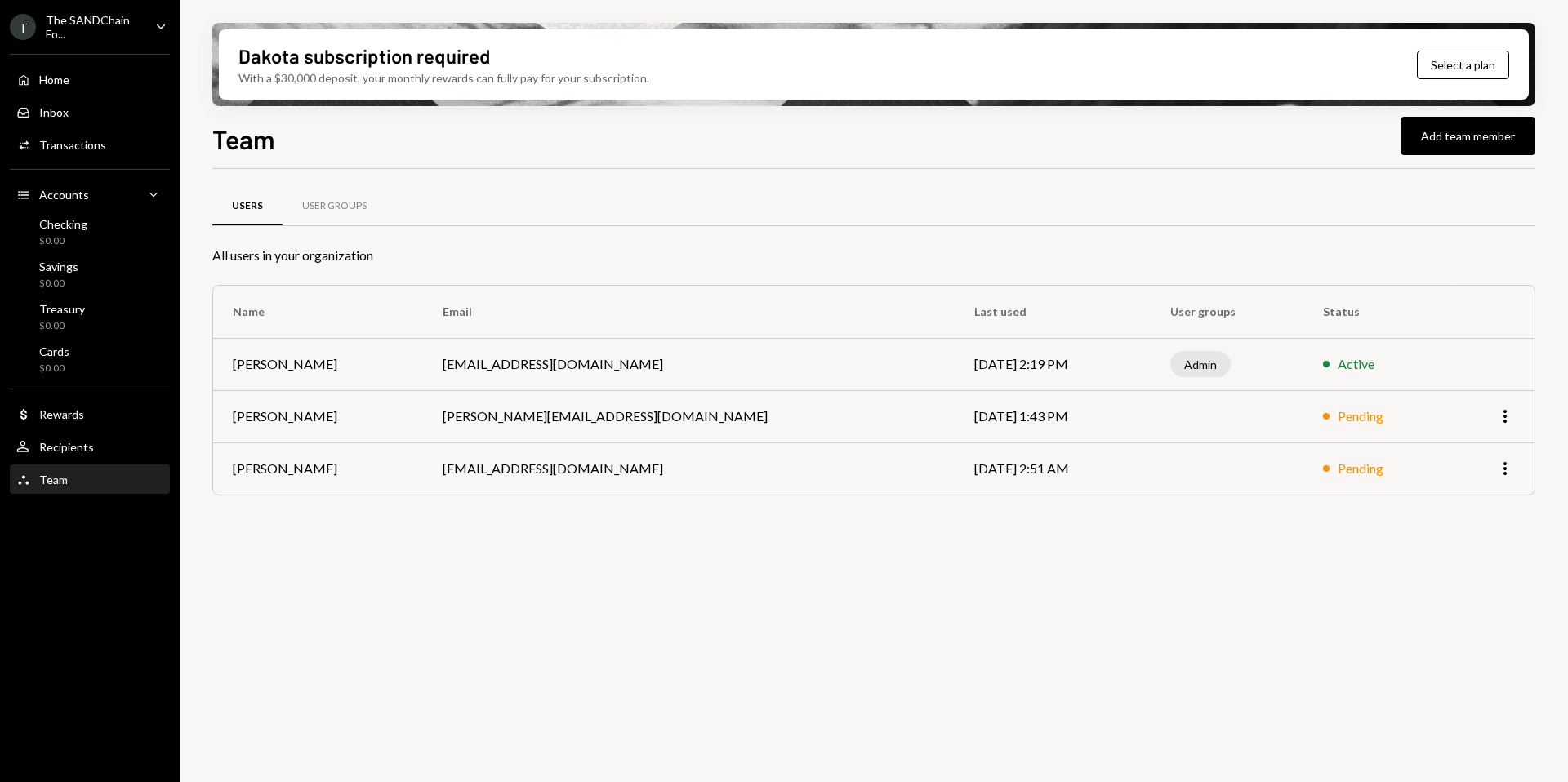
click at [157, 28] on icon "Caret Down" at bounding box center [161, 26] width 18 height 18
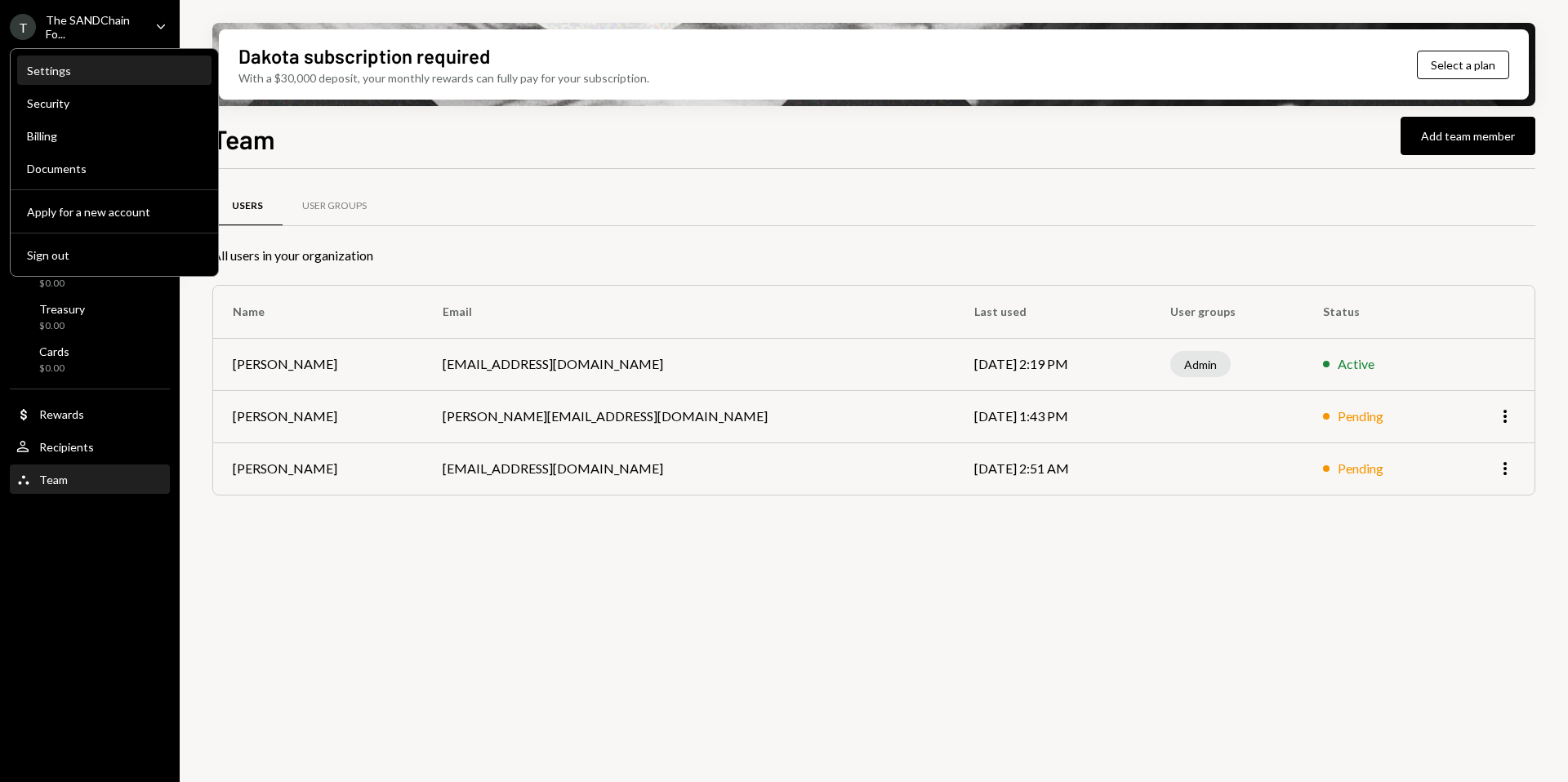
click at [101, 67] on div "Settings" at bounding box center [114, 70] width 175 height 14
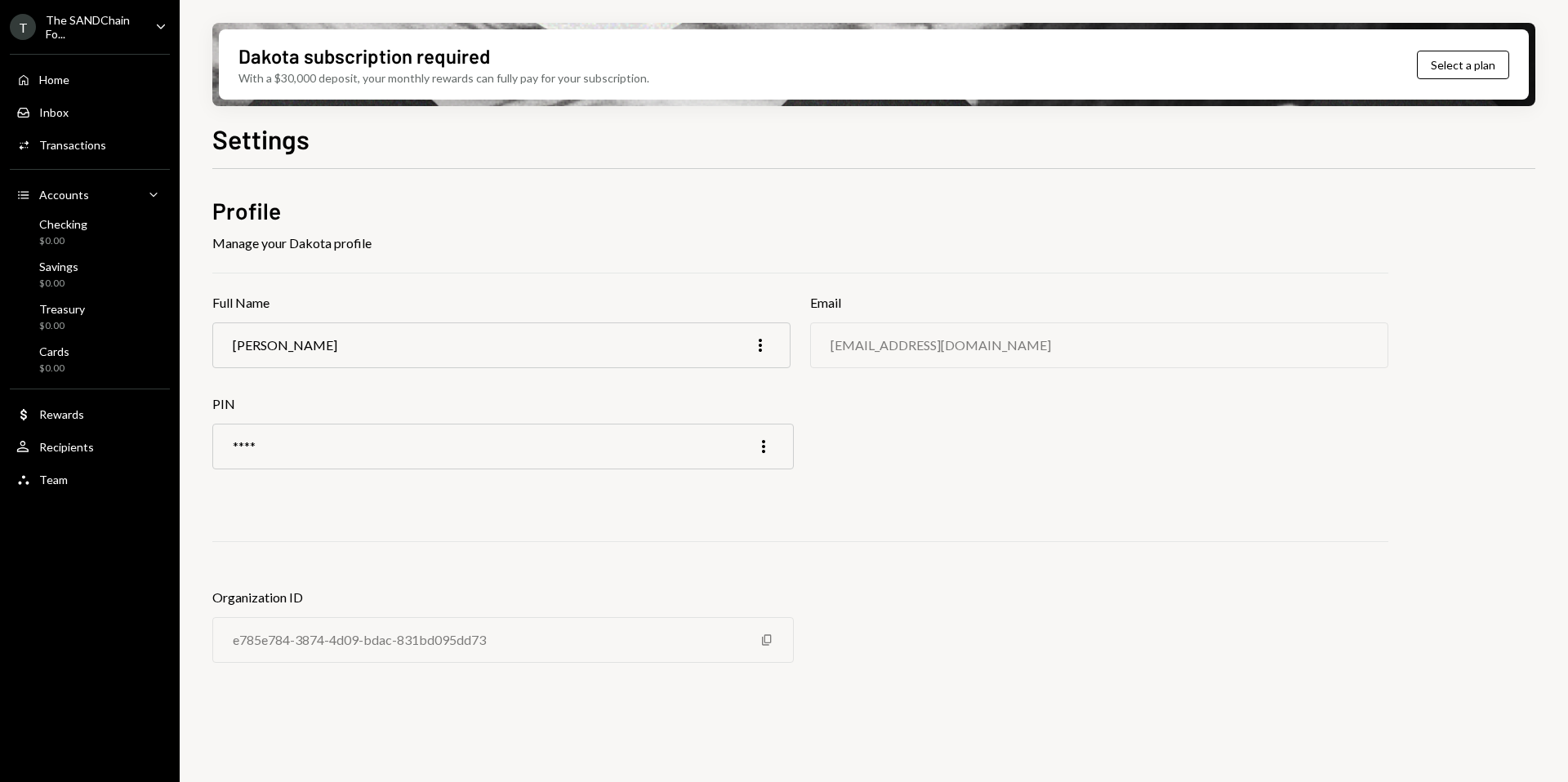
click at [157, 25] on icon "Caret Down" at bounding box center [161, 26] width 18 height 18
click at [406, 204] on h2 "Profile" at bounding box center [800, 211] width 1176 height 32
click at [1429, 58] on button "Select a plan" at bounding box center [1463, 65] width 92 height 29
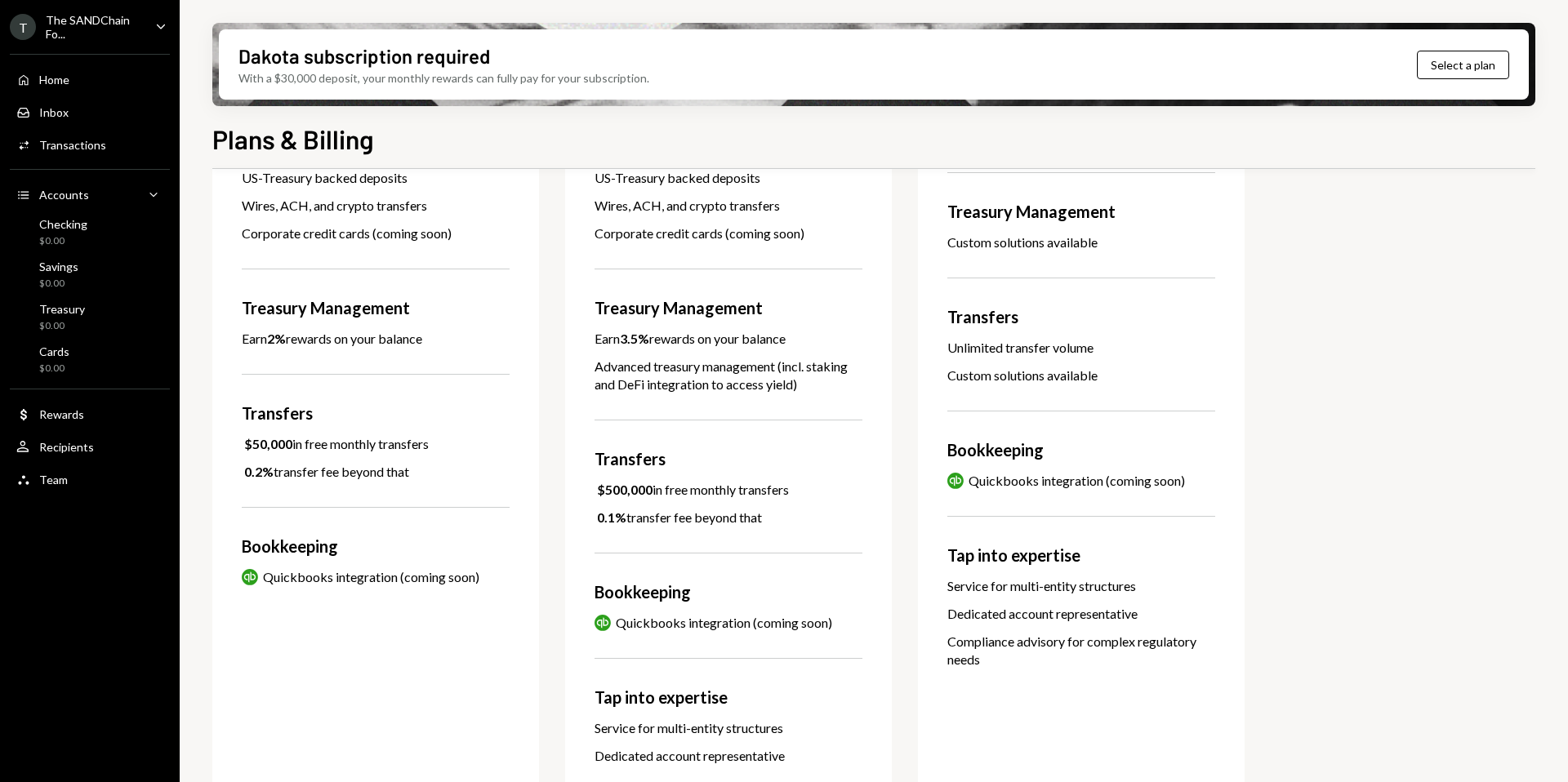
scroll to position [438, 0]
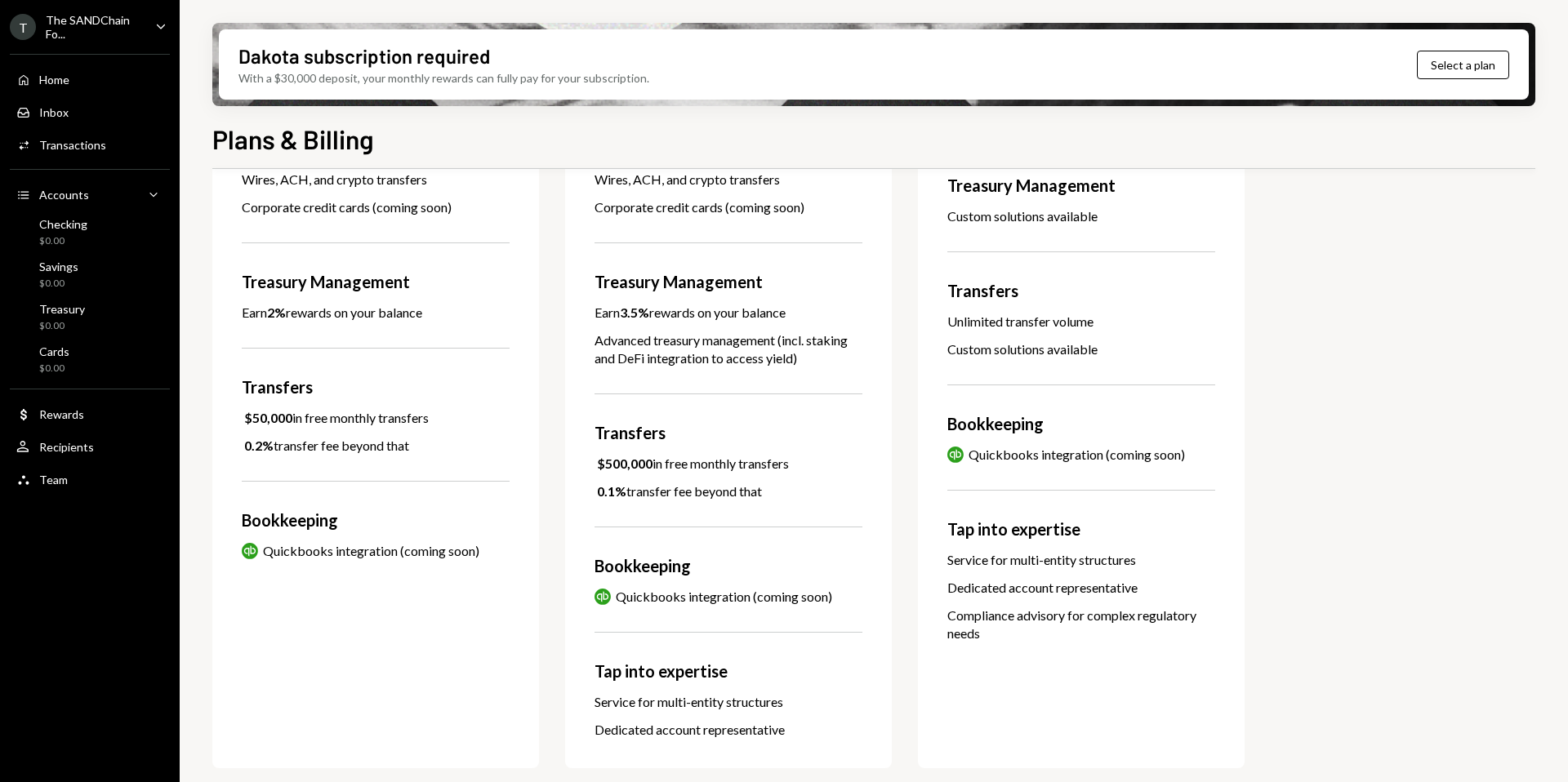
click at [422, 206] on div "Corporate credit cards (coming soon)" at bounding box center [376, 207] width 268 height 18
click at [1443, 165] on div "Plans & Billing Basic $45 / month An essential banking solution for modern busi…" at bounding box center [874, 499] width 1323 height 759
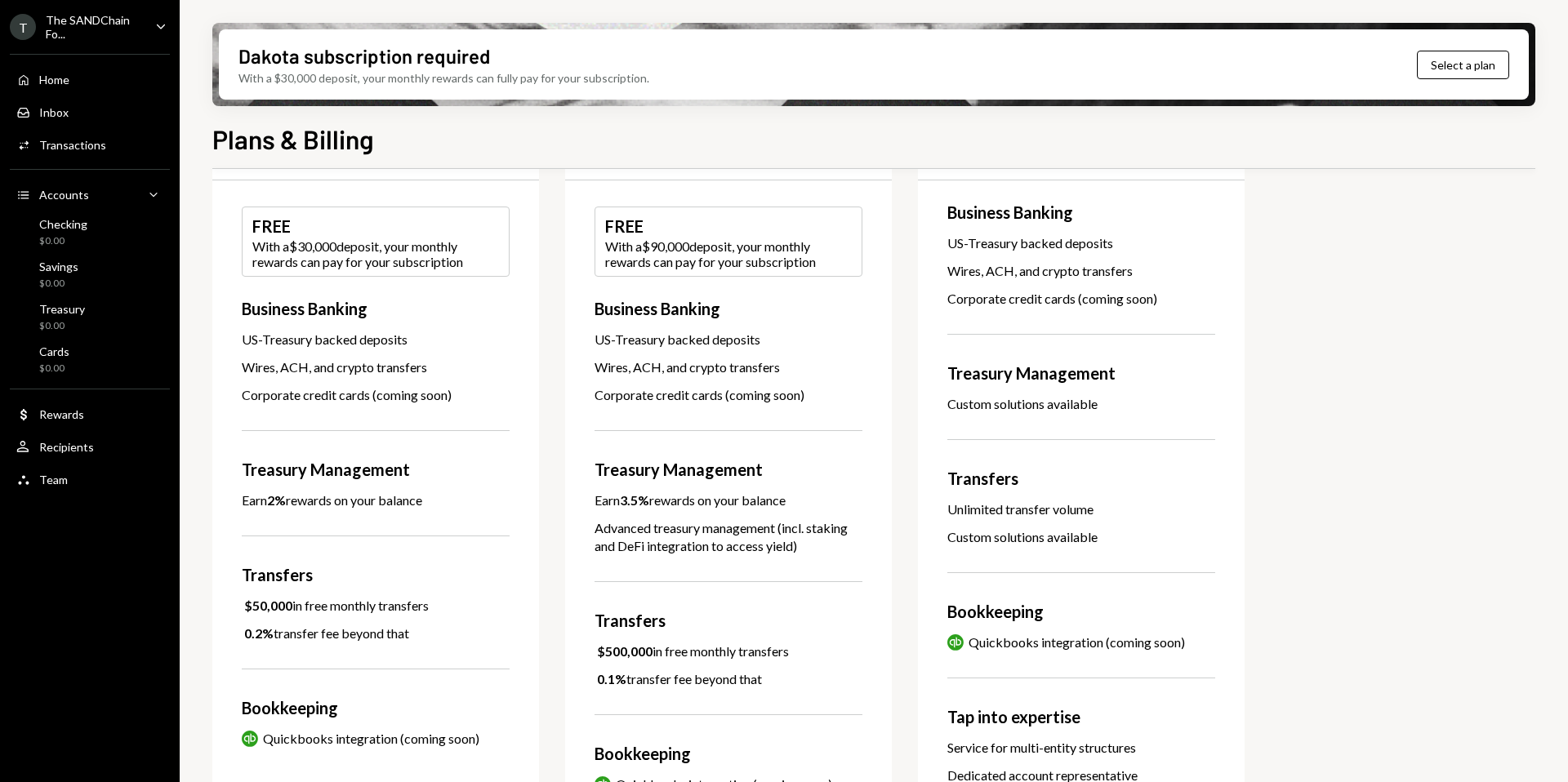
scroll to position [0, 0]
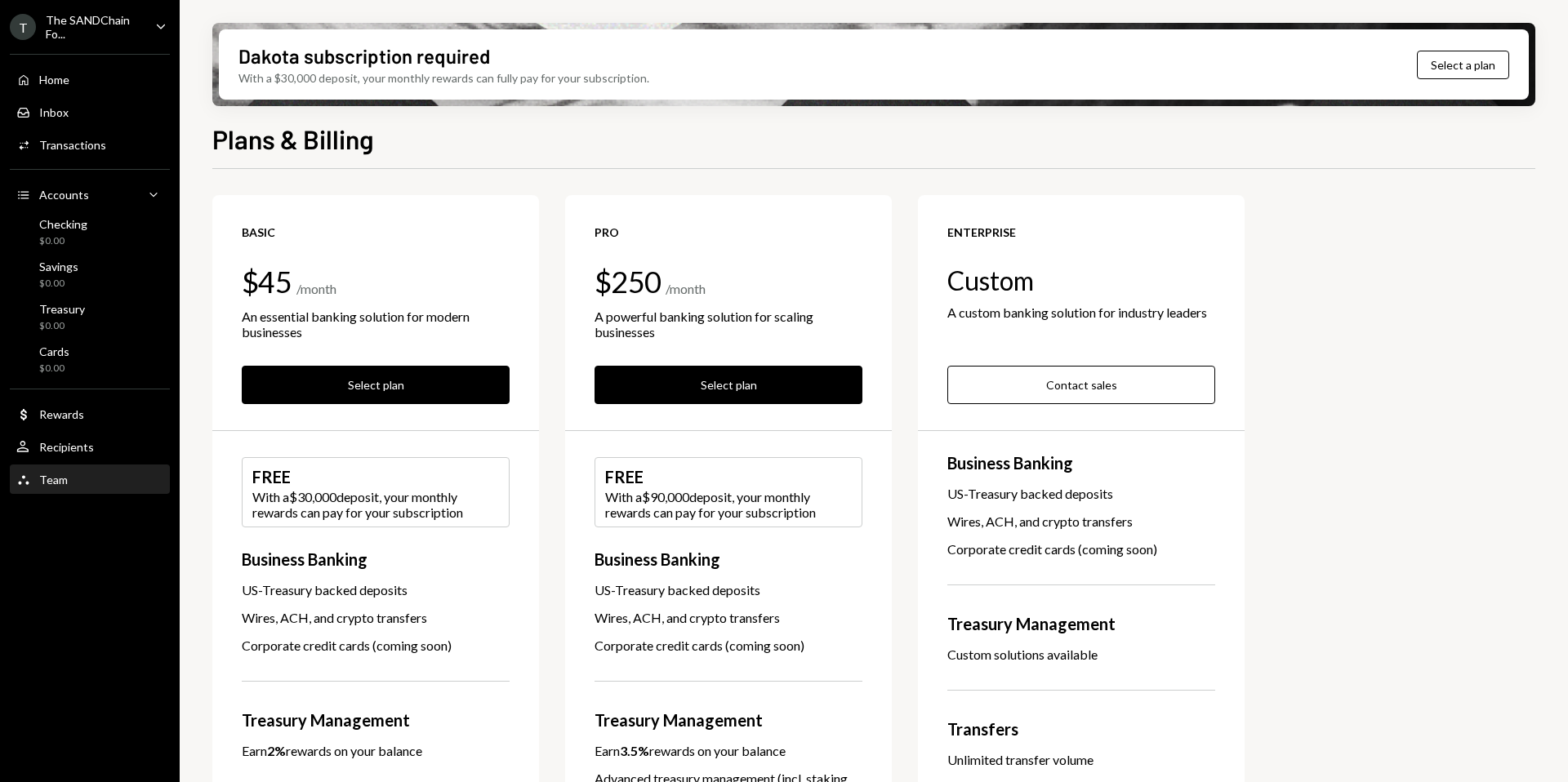
click at [75, 468] on div "Team Team" at bounding box center [90, 480] width 147 height 28
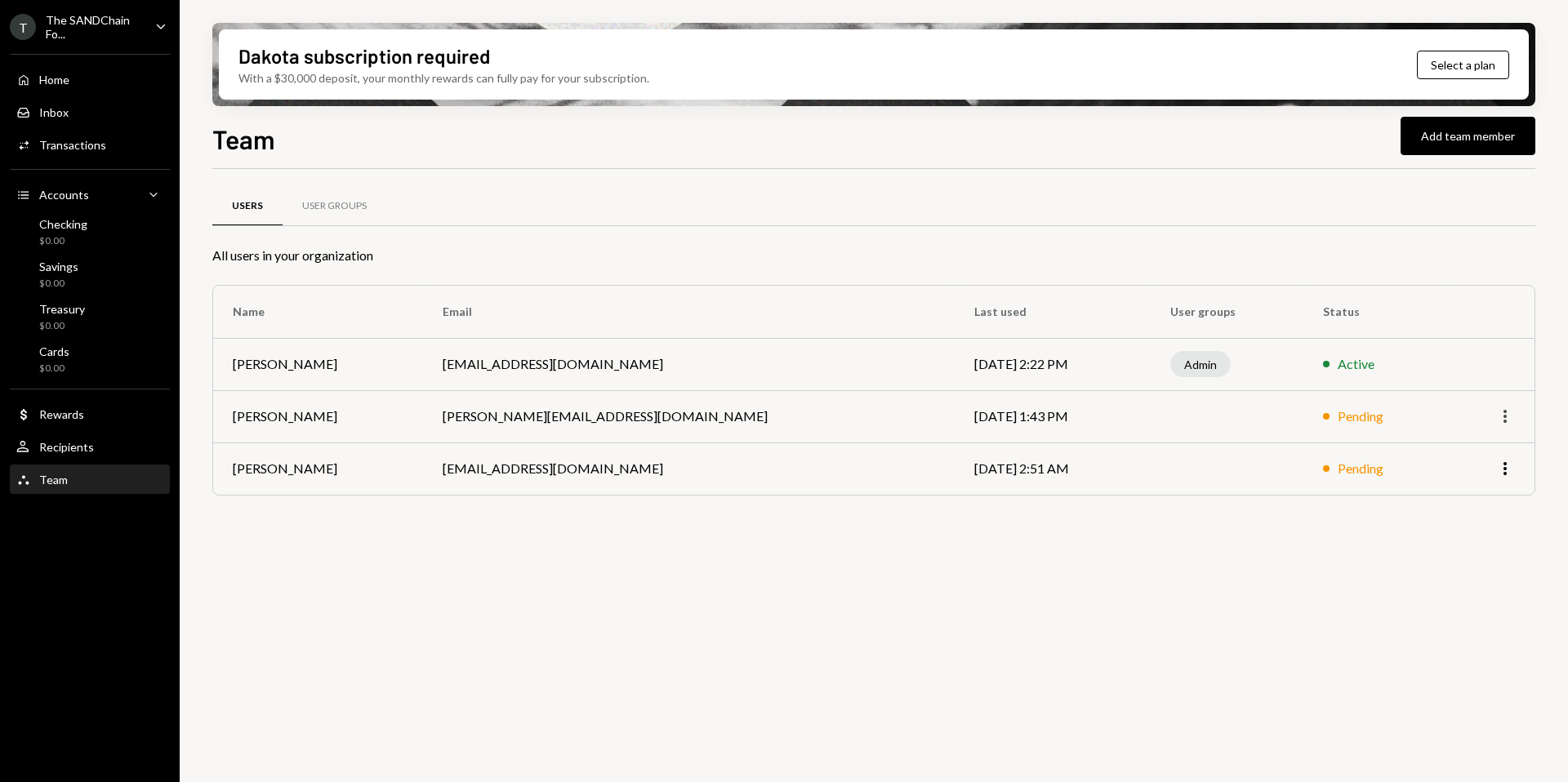
click at [1509, 415] on icon "More" at bounding box center [1505, 416] width 20 height 20
click at [1337, 371] on div "Active" at bounding box center [1355, 364] width 37 height 20
click at [1439, 142] on button "Add team member" at bounding box center [1468, 136] width 135 height 38
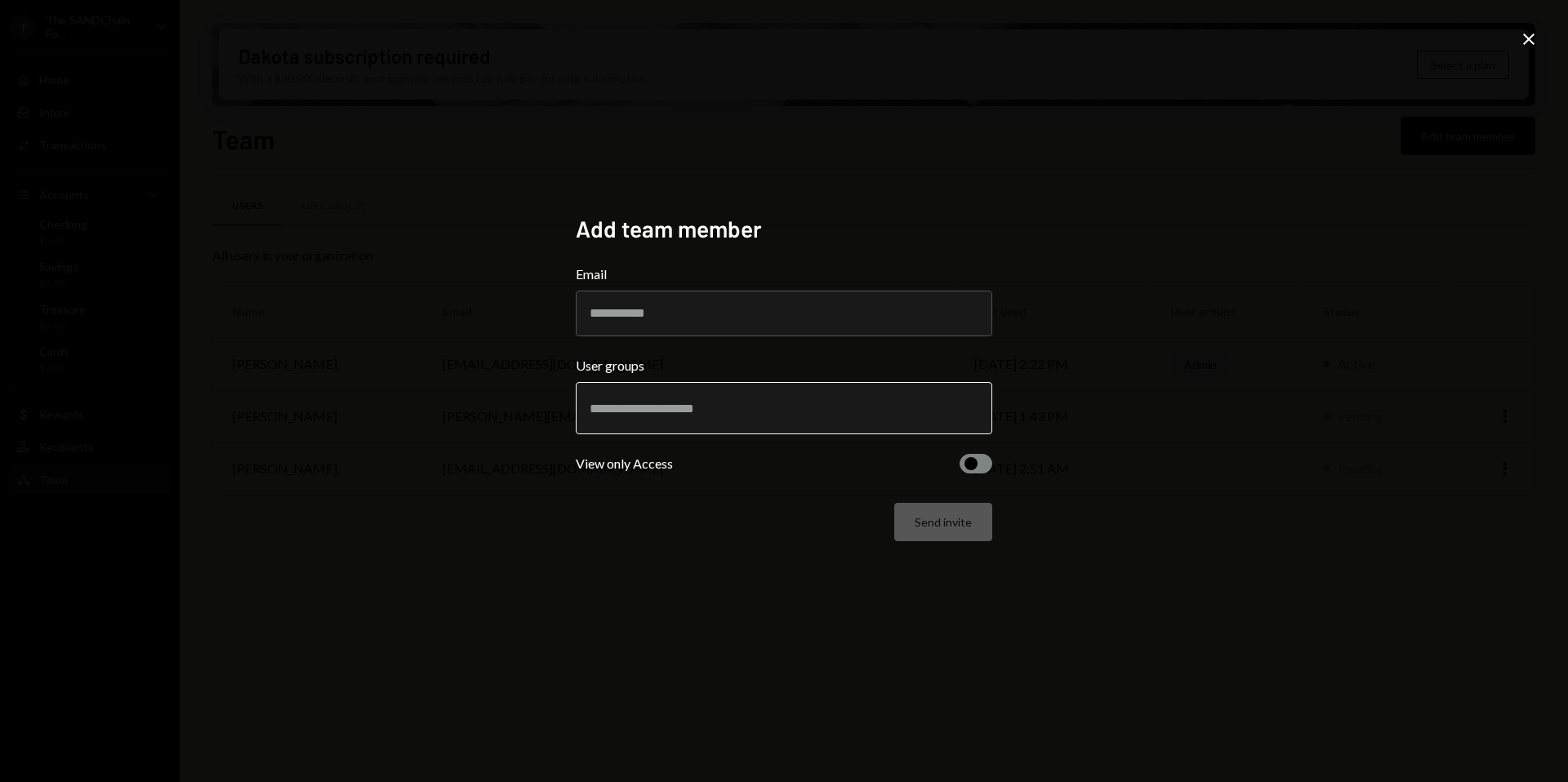
click at [824, 403] on input "text" at bounding box center [783, 408] width 388 height 14
click at [1091, 406] on div "Add team member Email User groups View only Access Send invite Close" at bounding box center [784, 391] width 1568 height 782
click at [1516, 26] on div "Add team member Email User groups View only Access Send invite Close" at bounding box center [784, 391] width 1568 height 782
click at [1528, 43] on icon "Close" at bounding box center [1529, 39] width 20 height 20
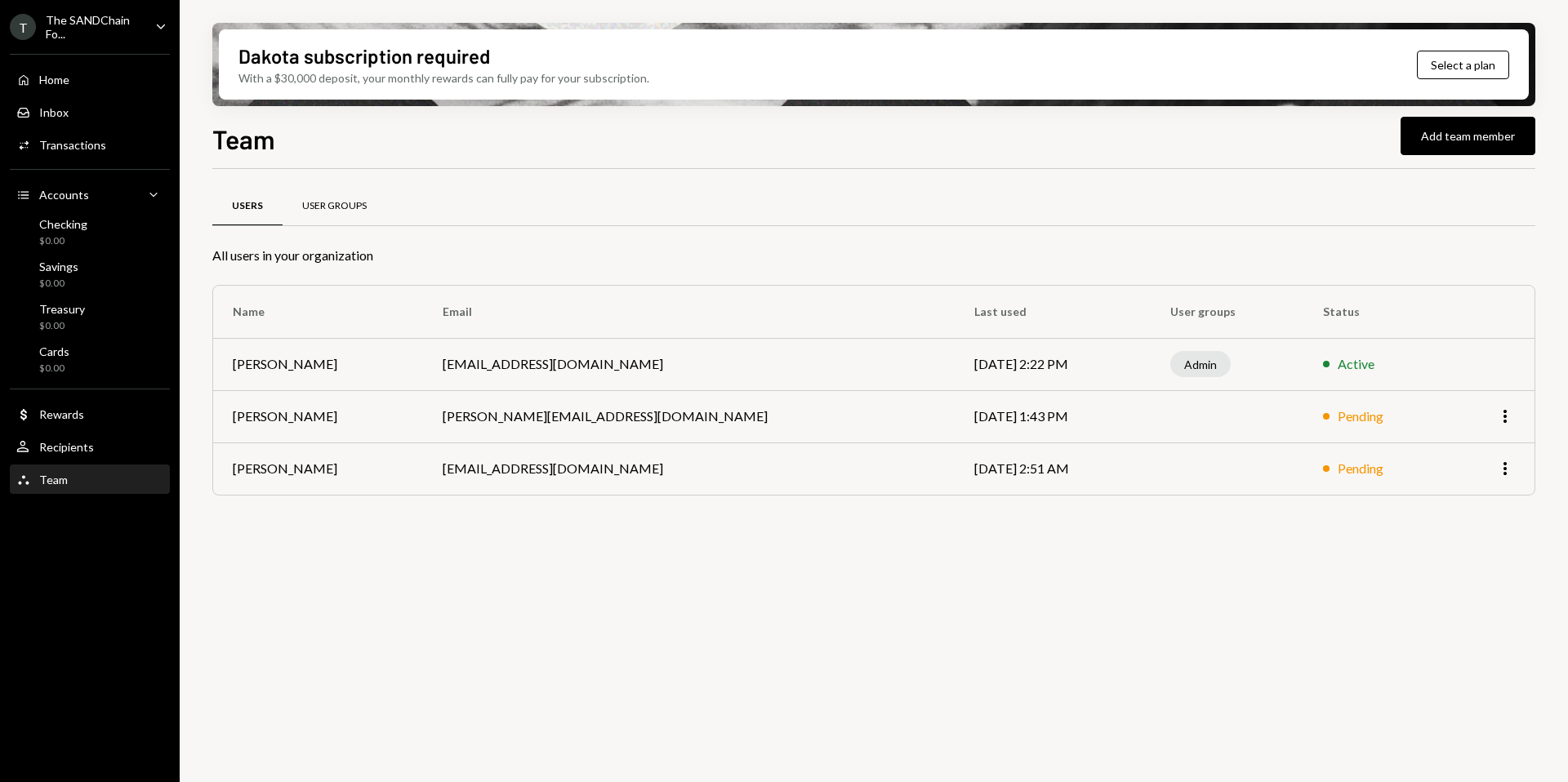
click at [362, 200] on div "User Groups" at bounding box center [334, 205] width 64 height 14
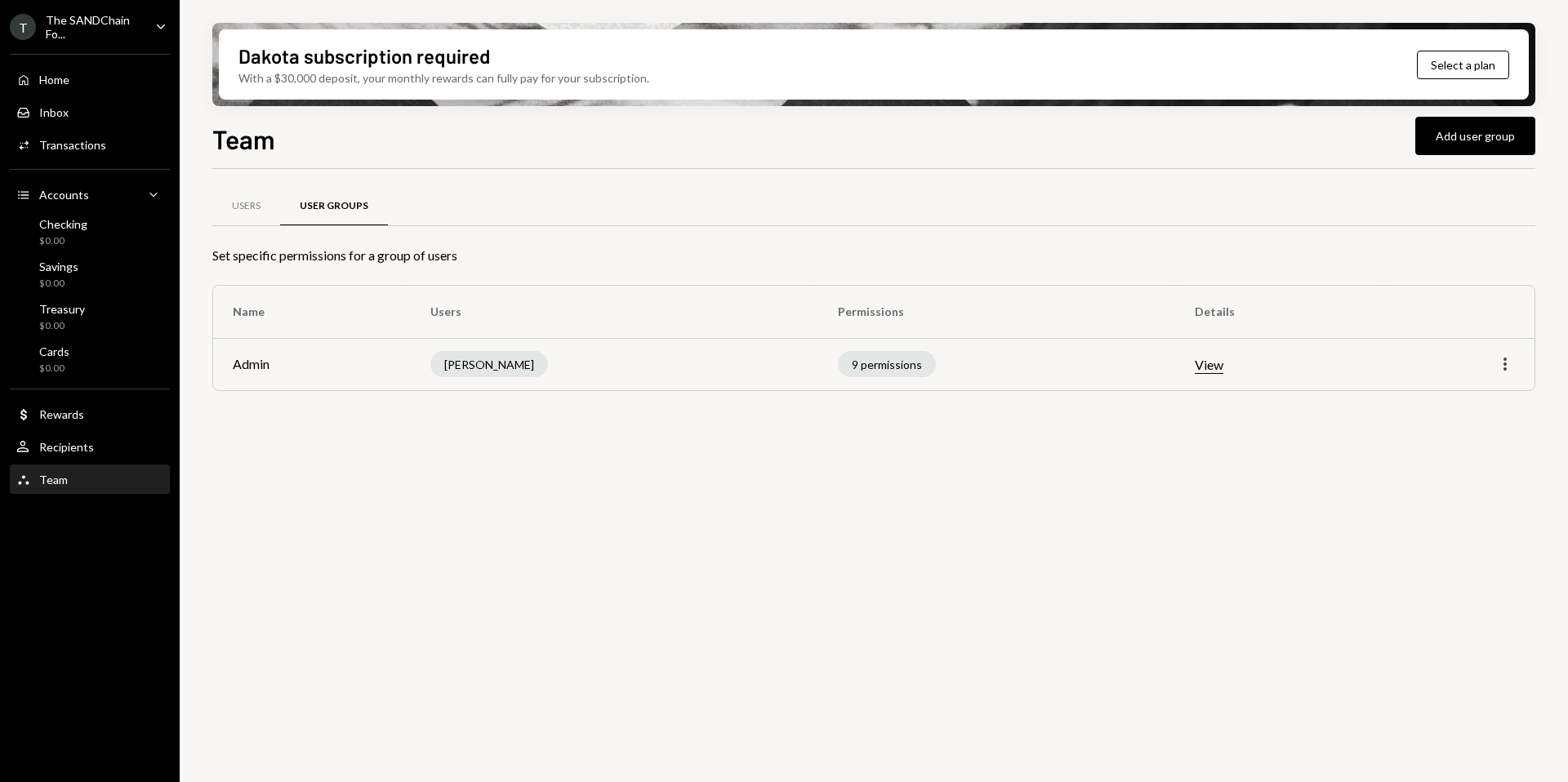
click at [1500, 362] on icon "More" at bounding box center [1505, 364] width 20 height 20
click at [1200, 362] on button "View" at bounding box center [1209, 365] width 29 height 17
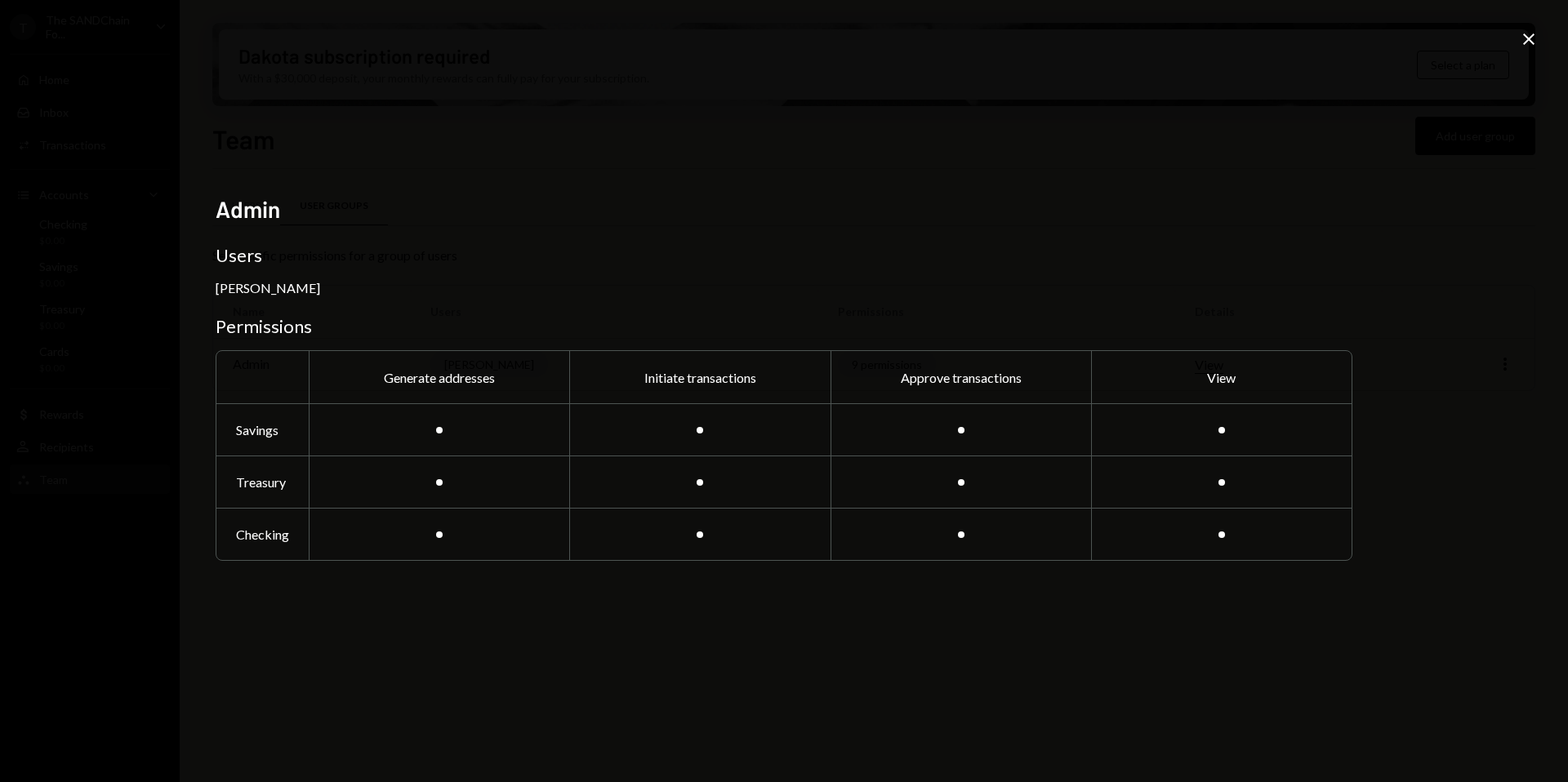
click at [1519, 41] on icon "Close" at bounding box center [1529, 39] width 20 height 20
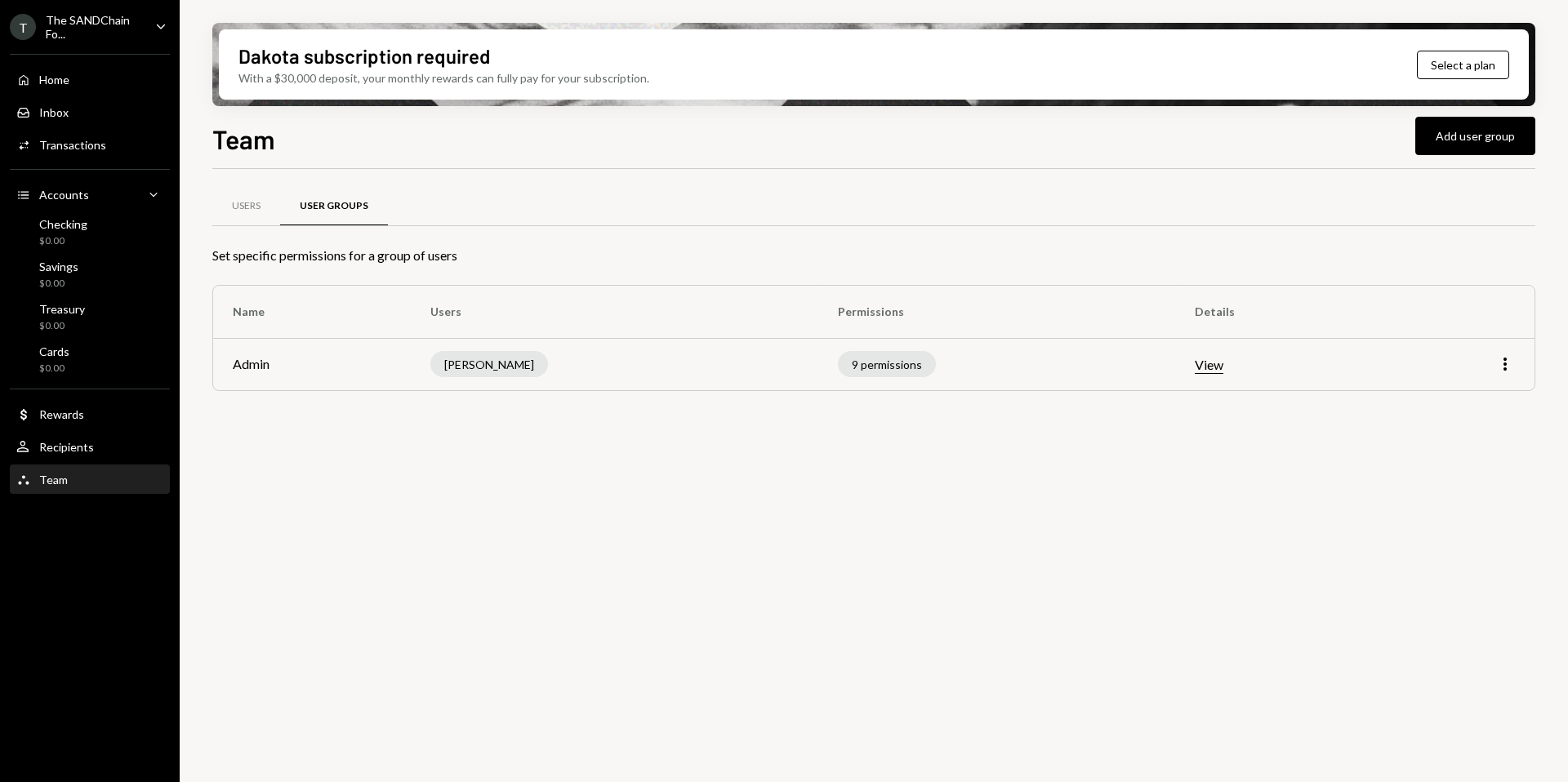
click at [1526, 368] on td "More" at bounding box center [1458, 364] width 153 height 52
click at [1515, 367] on td "More" at bounding box center [1458, 364] width 153 height 52
click at [1513, 367] on icon "More" at bounding box center [1505, 364] width 20 height 20
click at [1085, 404] on div "Users User Groups Set specific permissions for a group of users Name Users Perm…" at bounding box center [874, 310] width 1323 height 229
click at [1443, 142] on button "Add user group" at bounding box center [1475, 136] width 120 height 38
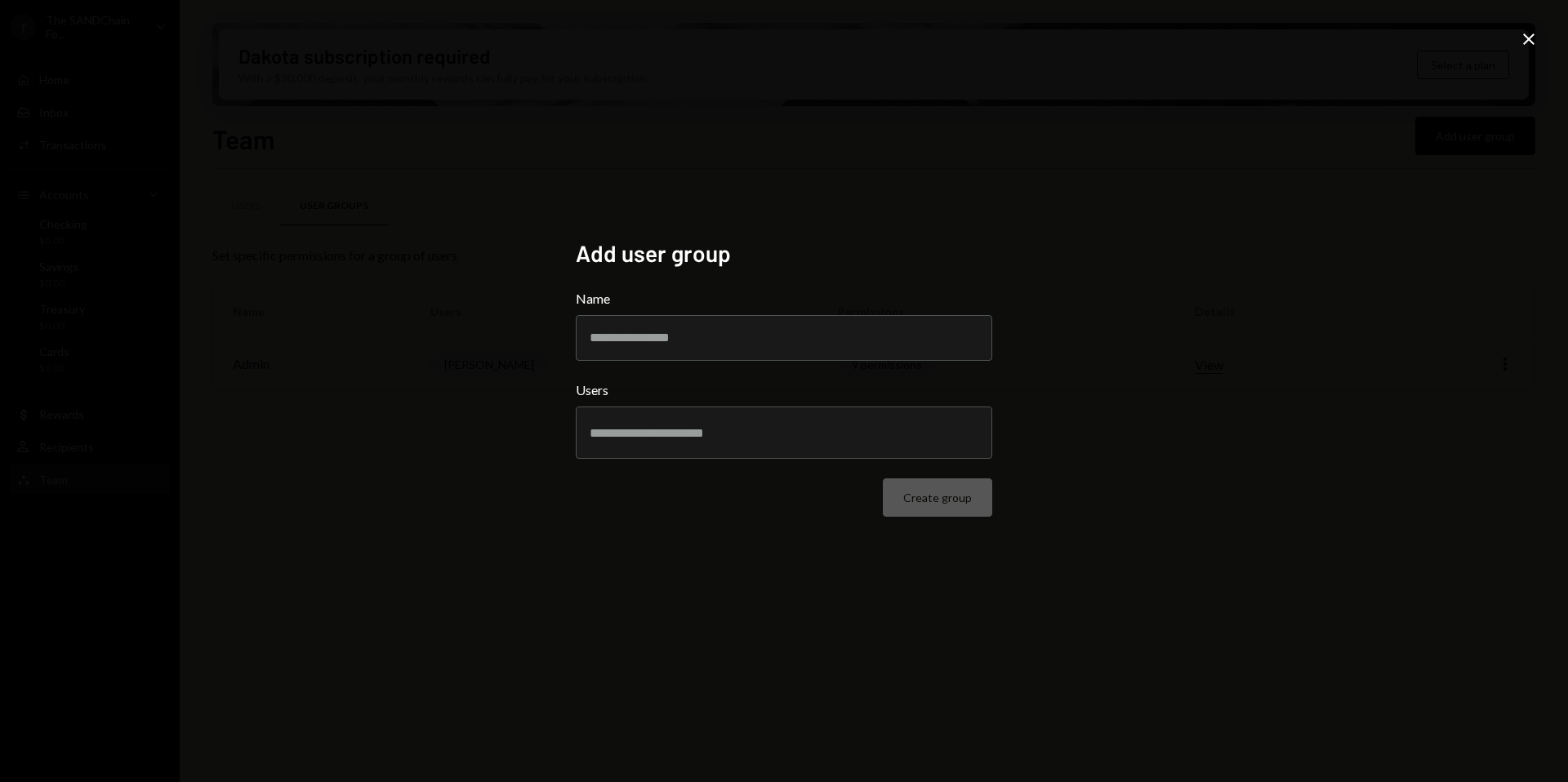
click at [1535, 43] on icon "Close" at bounding box center [1529, 39] width 20 height 20
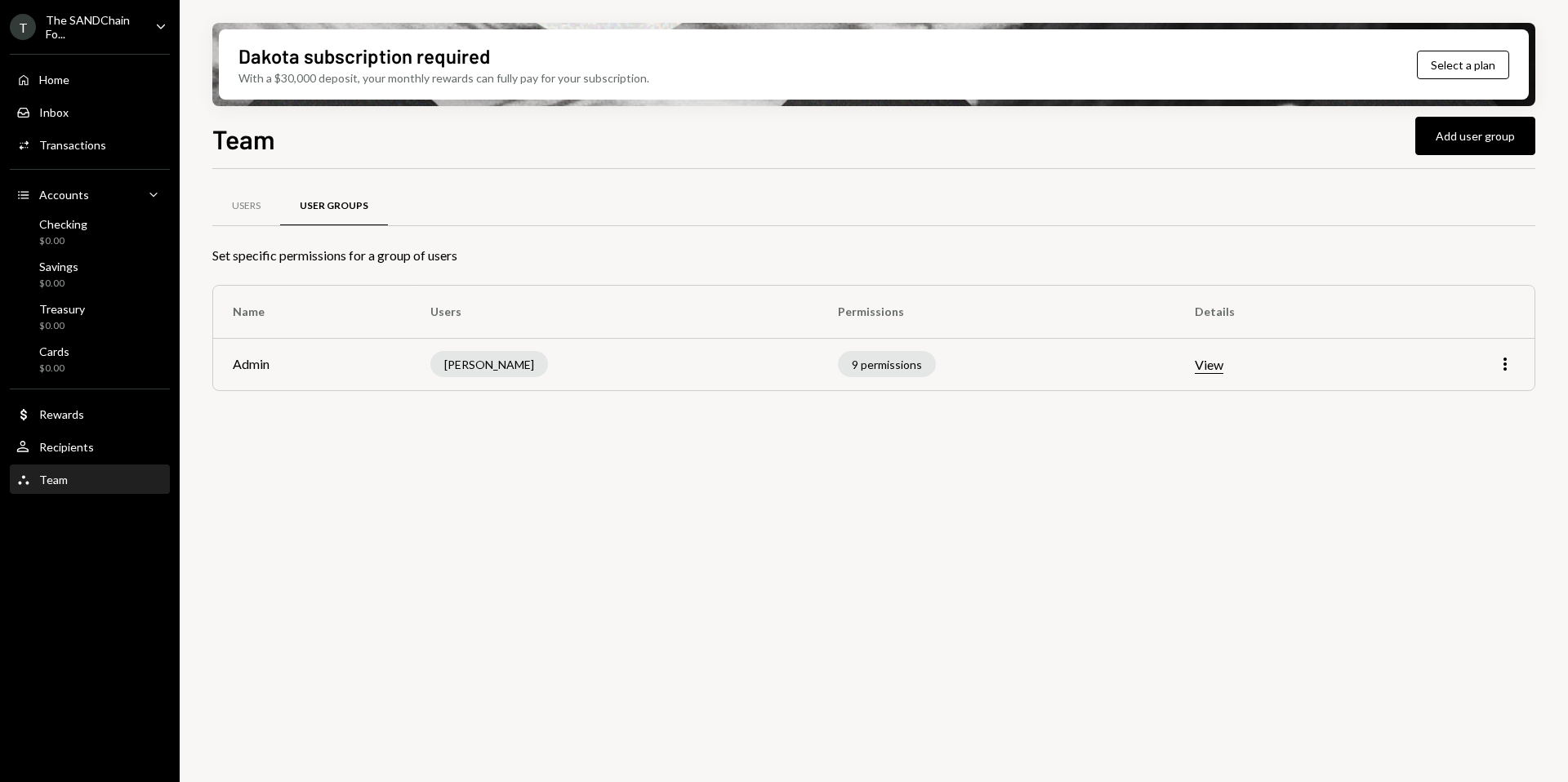
click at [1203, 366] on button "View" at bounding box center [1209, 365] width 29 height 17
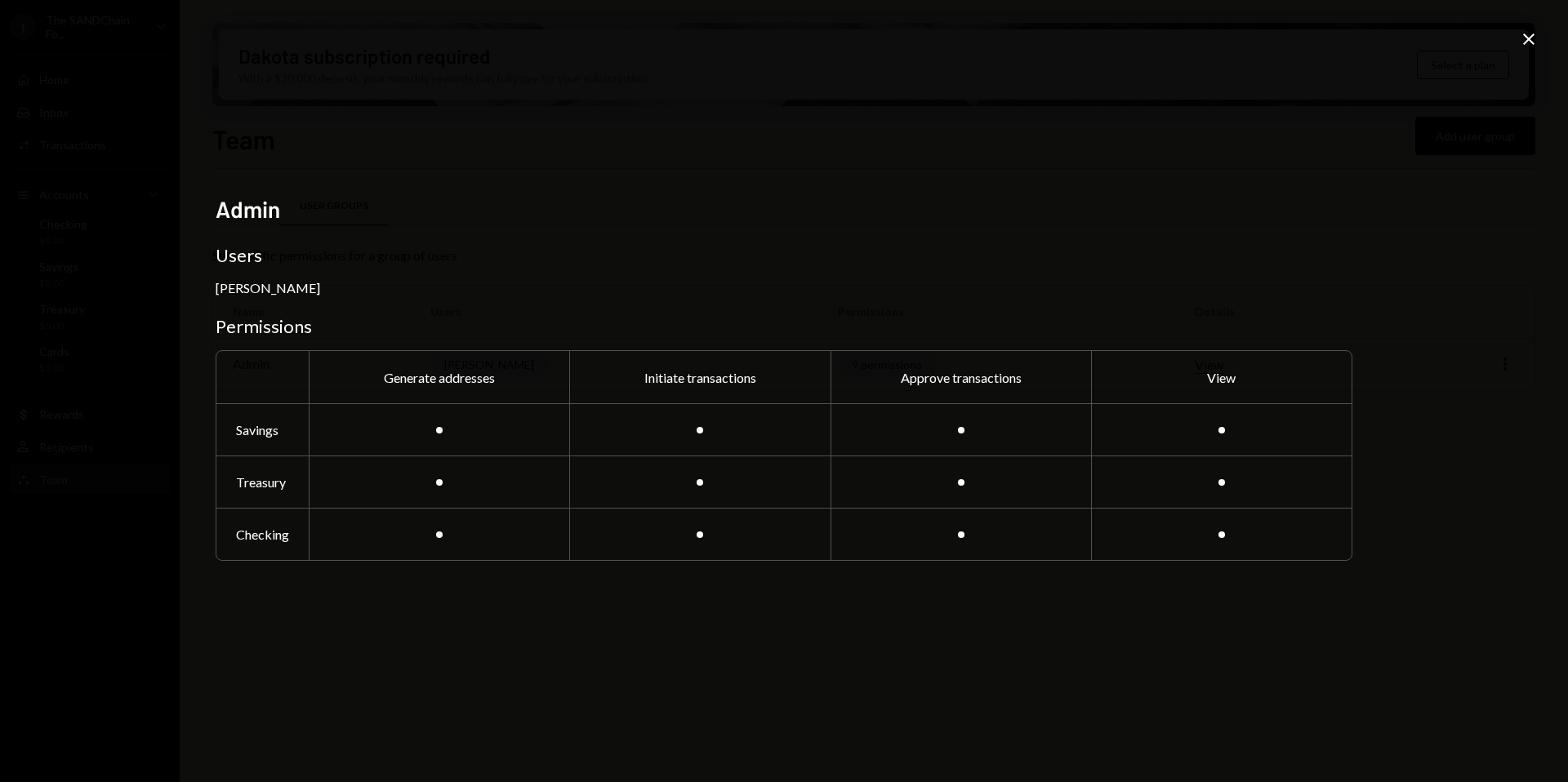
click at [1536, 39] on icon "Close" at bounding box center [1529, 39] width 20 height 20
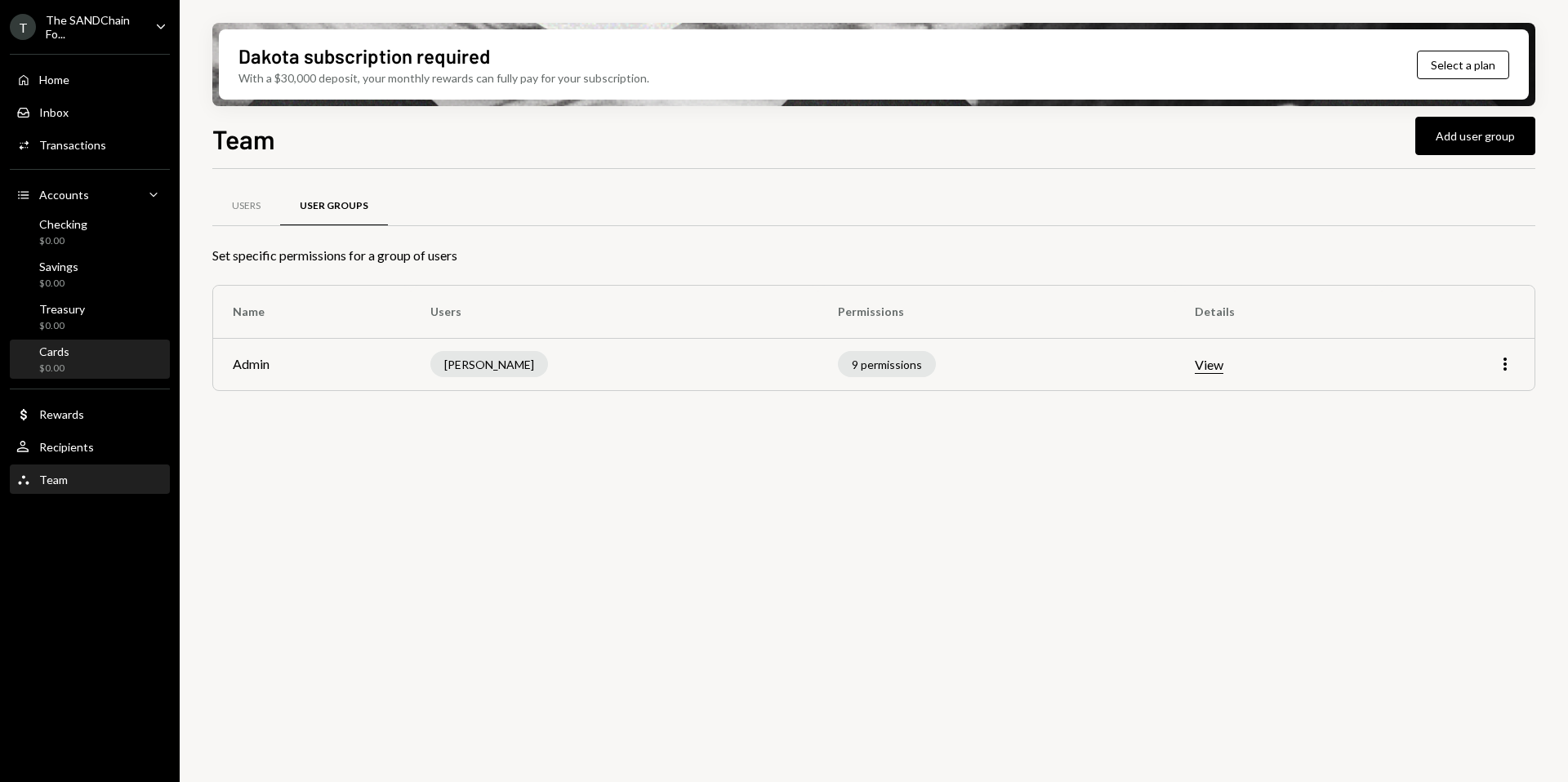
click at [85, 367] on div "Cards $0.00" at bounding box center [90, 360] width 147 height 31
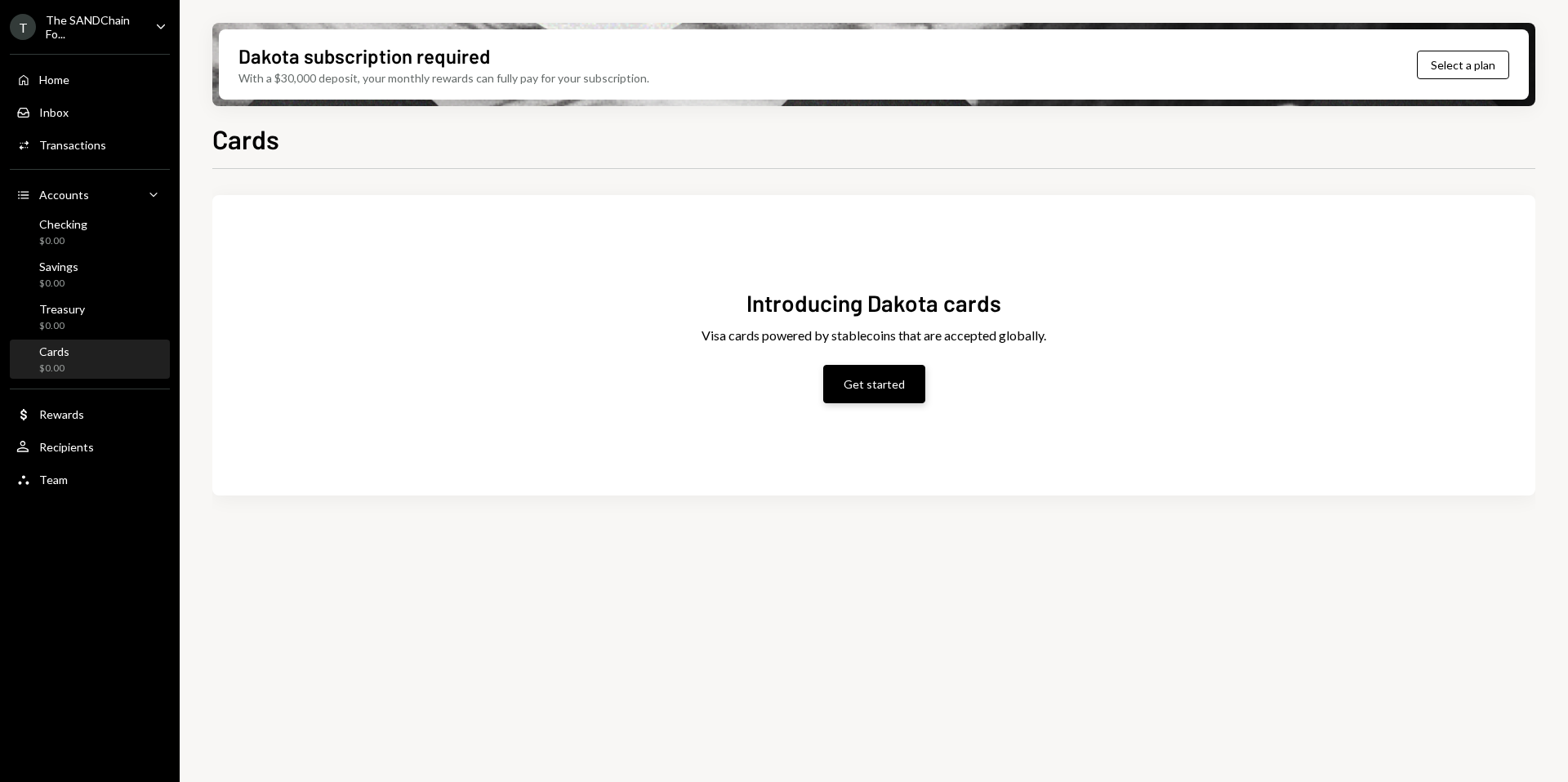
click at [846, 379] on button "Get started" at bounding box center [874, 384] width 102 height 38
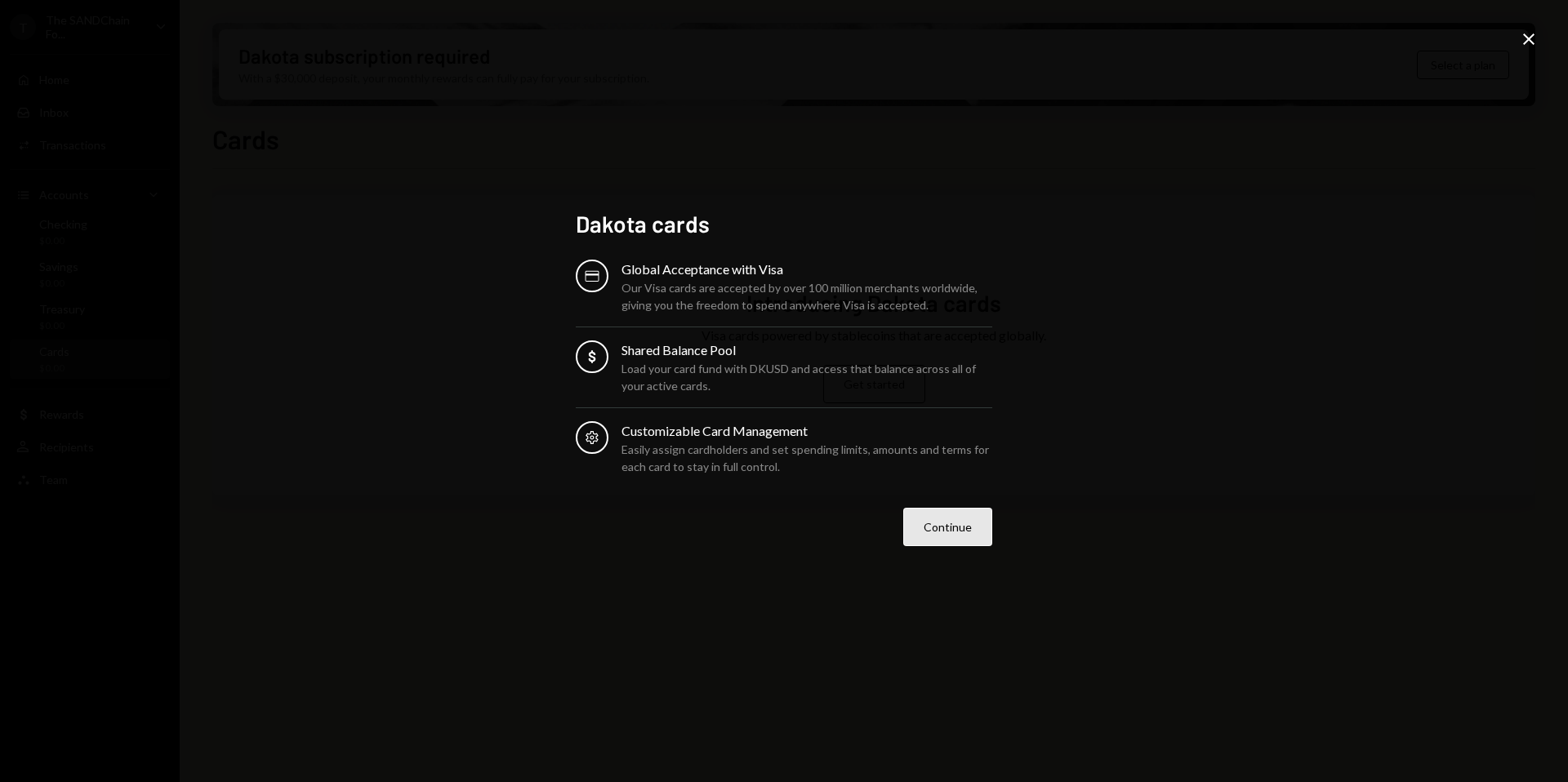
click at [932, 525] on button "Continue" at bounding box center [948, 527] width 89 height 38
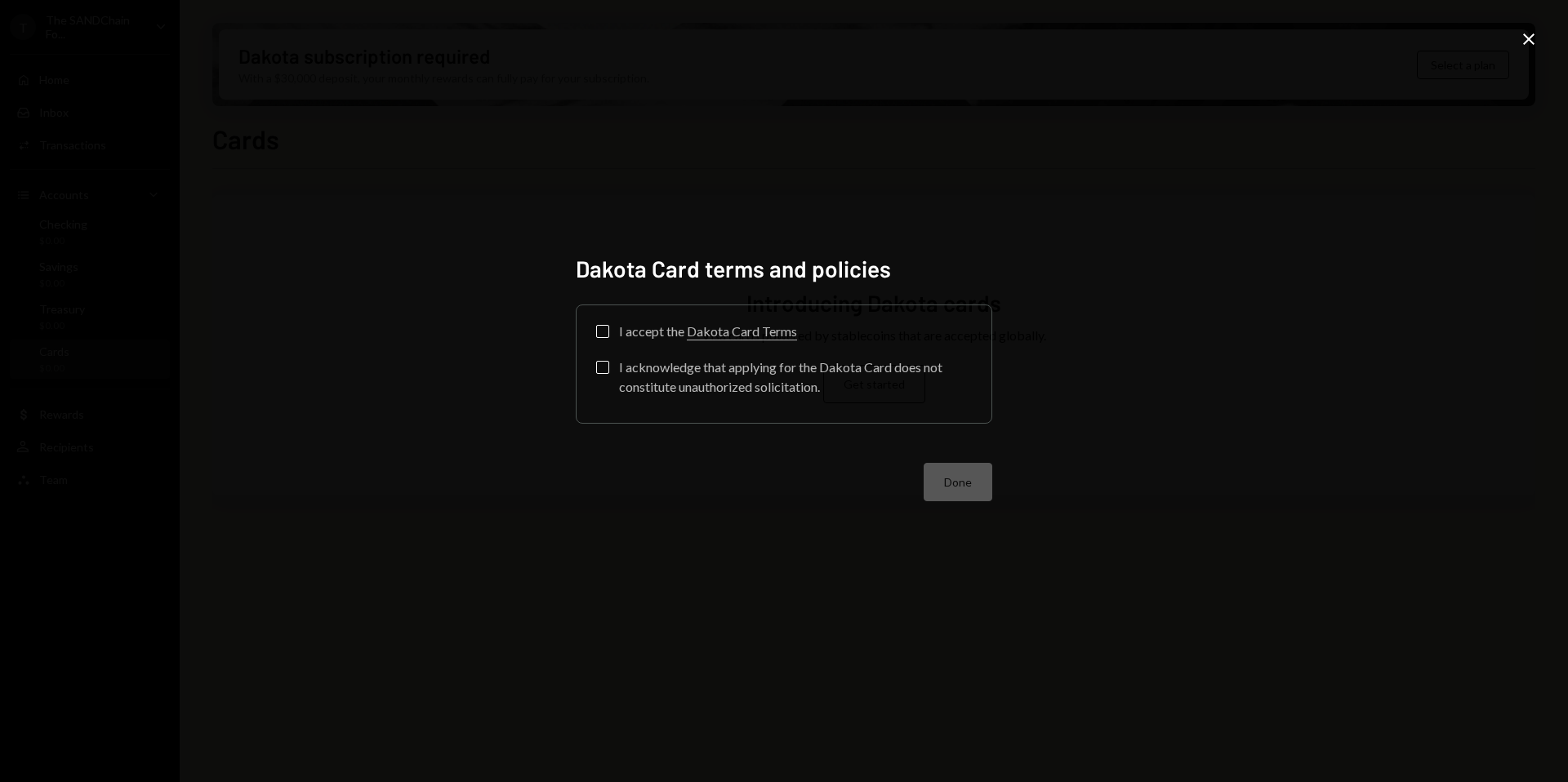
click at [605, 328] on button "I accept the Dakota Card Terms" at bounding box center [602, 331] width 13 height 13
click at [607, 366] on button "I acknowledge that applying for the Dakota Card does not constitute unauthorize…" at bounding box center [602, 367] width 13 height 13
click at [935, 487] on button "Done" at bounding box center [958, 482] width 69 height 38
